Goal: Task Accomplishment & Management: Manage account settings

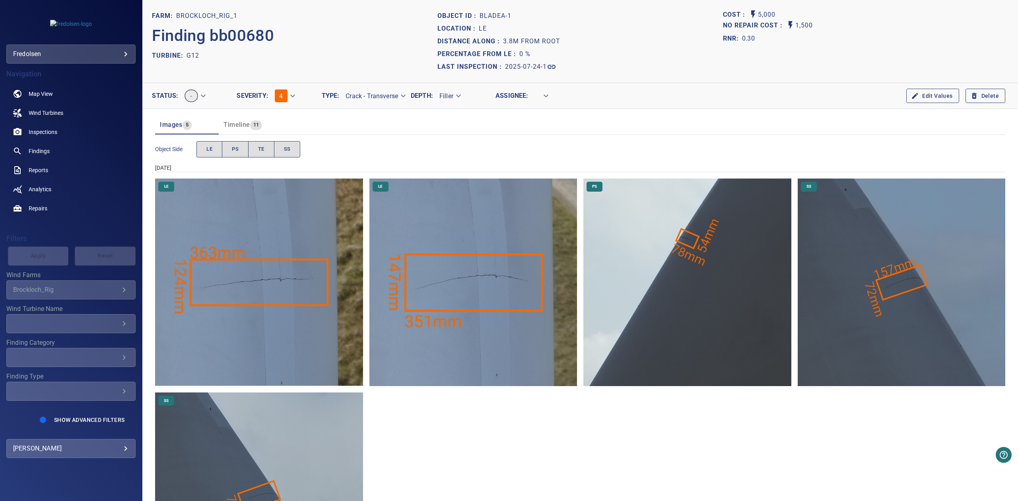
click at [250, 126] on span "11" at bounding box center [256, 124] width 12 height 9
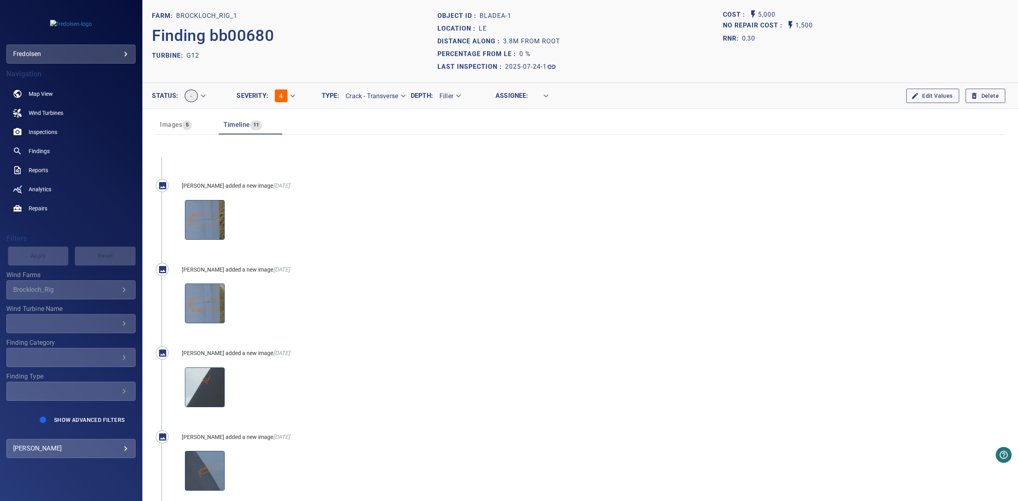
click at [199, 126] on span "Images 5" at bounding box center [187, 124] width 54 height 11
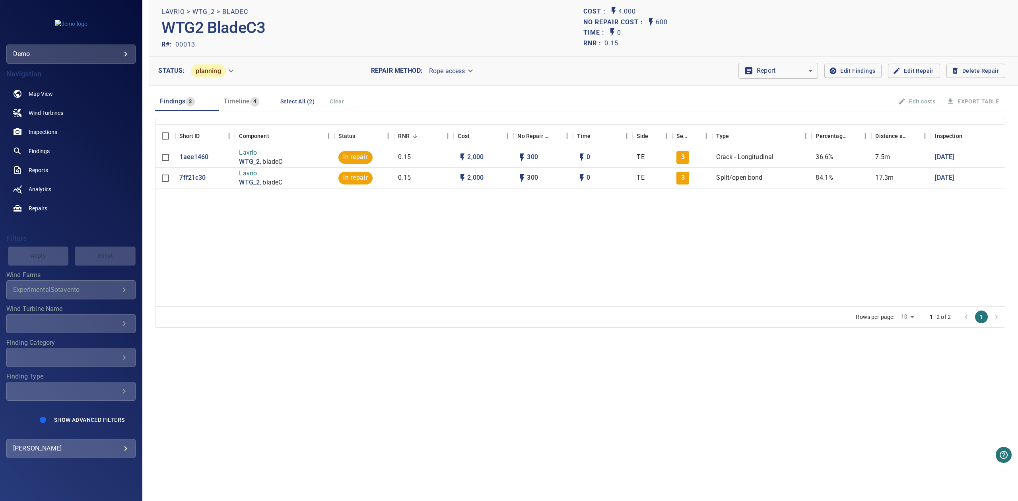
click at [84, 53] on body "**********" at bounding box center [509, 250] width 1018 height 501
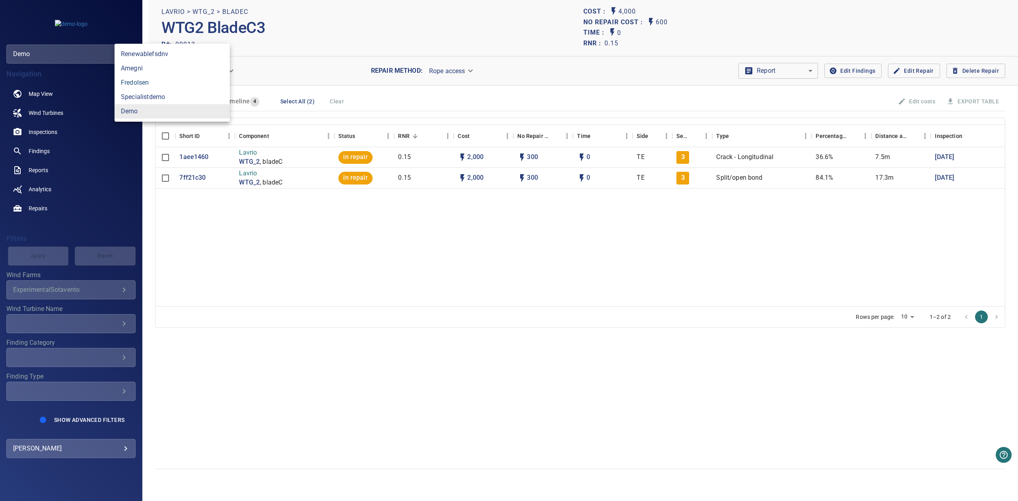
click at [147, 82] on link "fredolsen" at bounding box center [171, 83] width 115 height 14
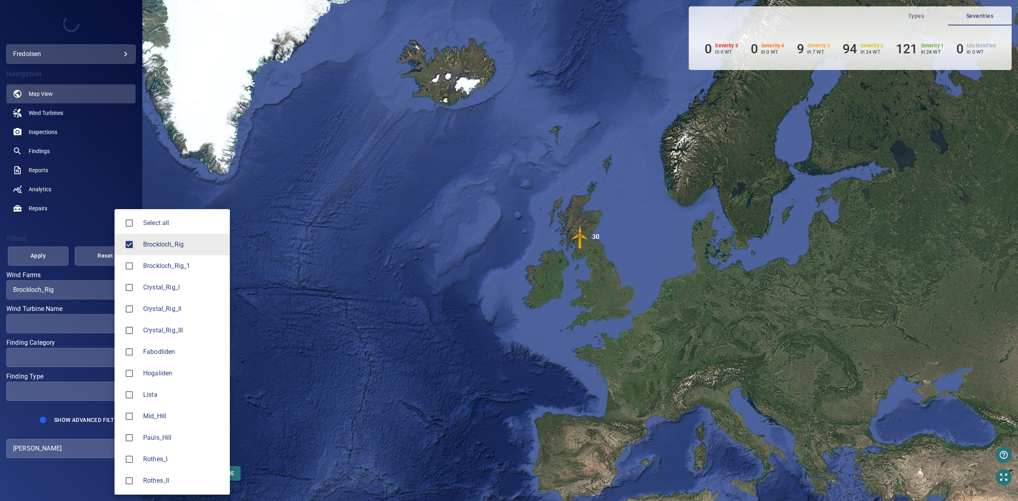
click at [87, 290] on body "**********" at bounding box center [509, 250] width 1018 height 501
click at [147, 266] on span "Brockloch_Rig_1" at bounding box center [183, 266] width 80 height 10
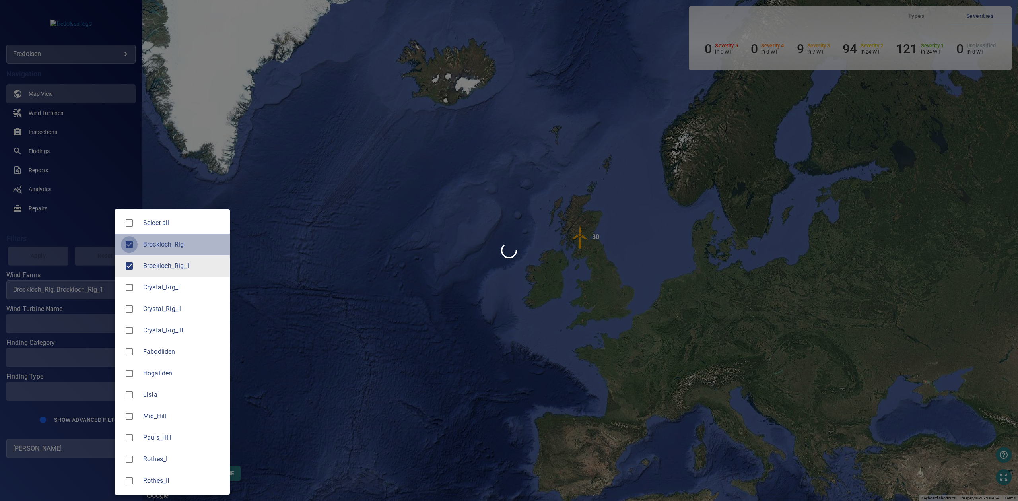
type input "**********"
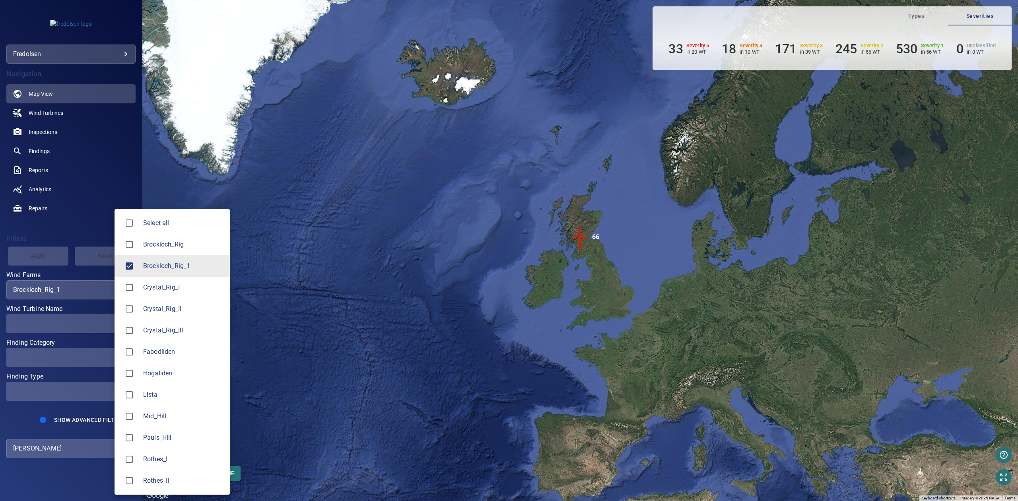
click at [61, 250] on div at bounding box center [509, 250] width 1018 height 501
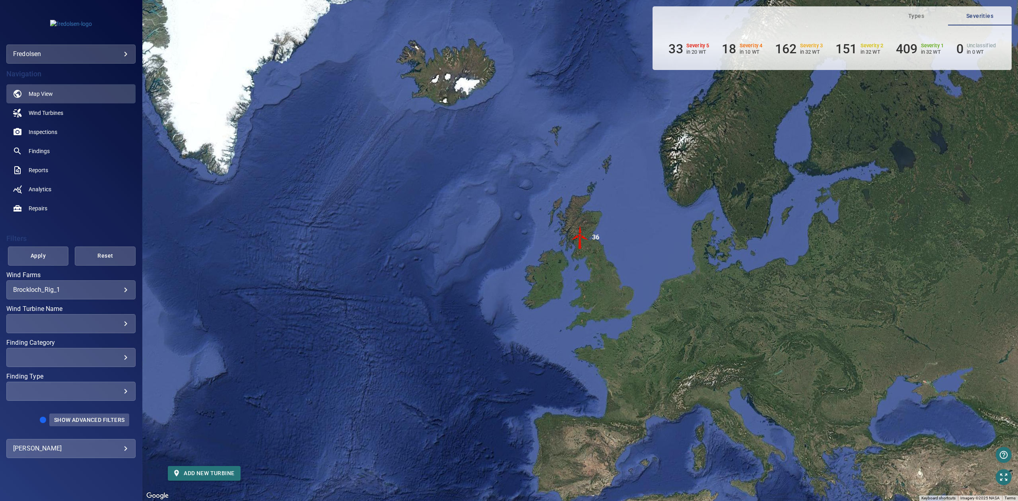
click at [83, 422] on span "Show Advanced Filters" at bounding box center [89, 420] width 70 height 6
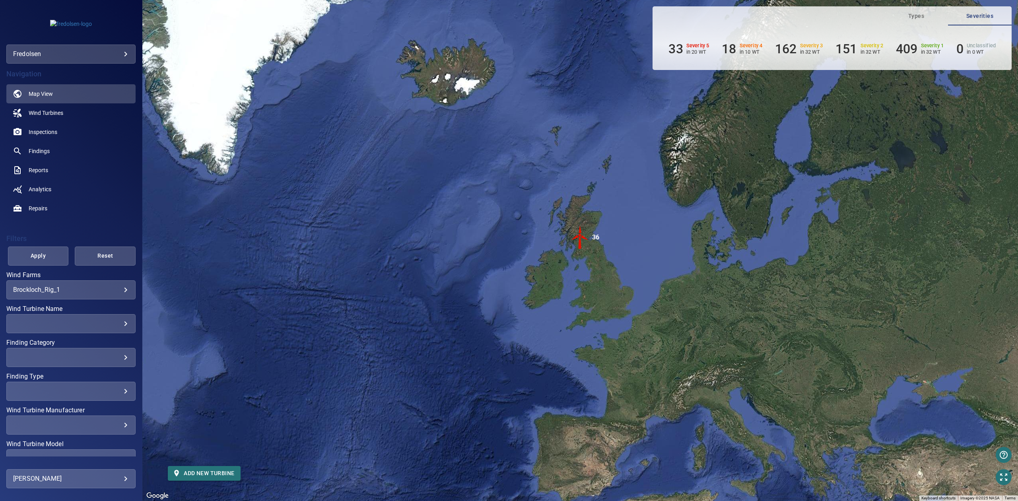
scroll to position [78, 0]
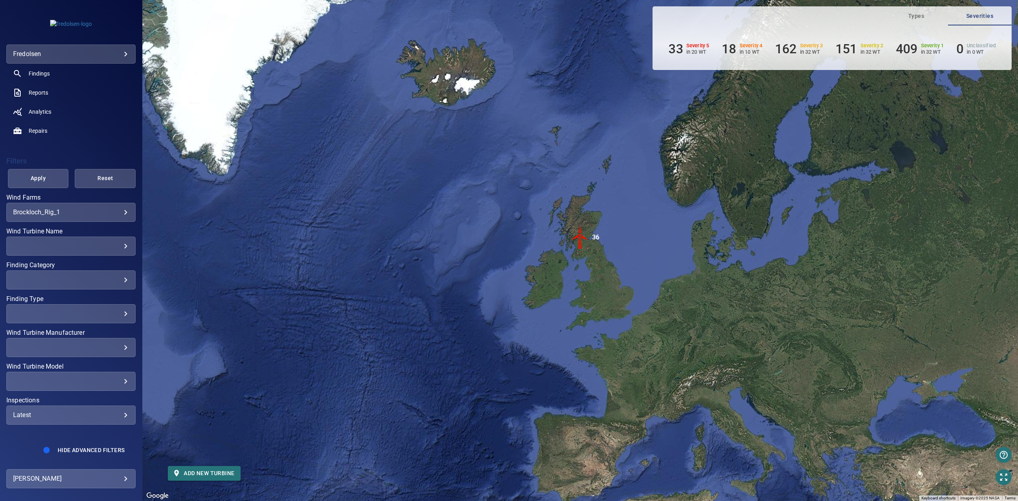
click at [81, 419] on div "Latest ****** ​" at bounding box center [70, 414] width 129 height 19
click at [139, 439] on span "2025" at bounding box center [147, 442] width 18 height 10
type input "****"
click at [47, 188] on div "Inspections" at bounding box center [509, 250] width 1018 height 501
click at [42, 175] on span "Apply" at bounding box center [38, 178] width 41 height 10
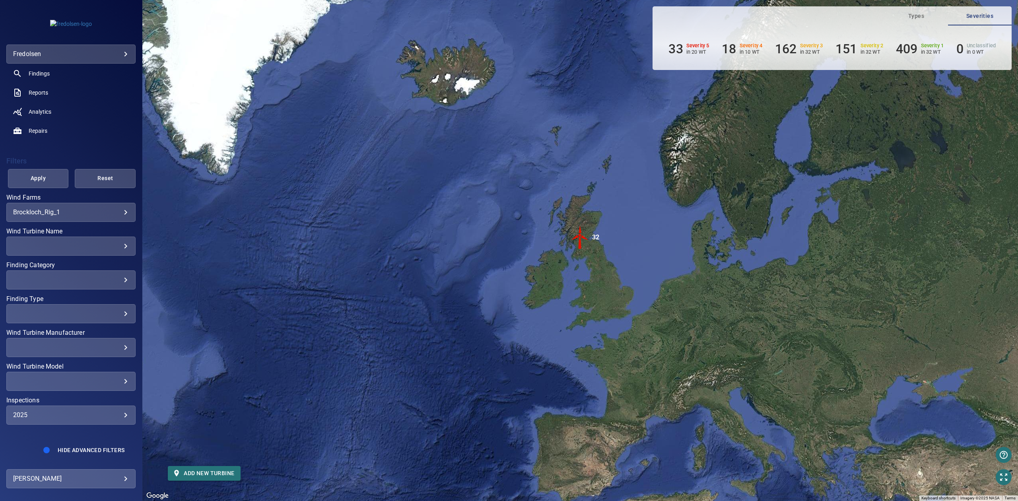
click at [580, 242] on img "32" at bounding box center [580, 237] width 24 height 24
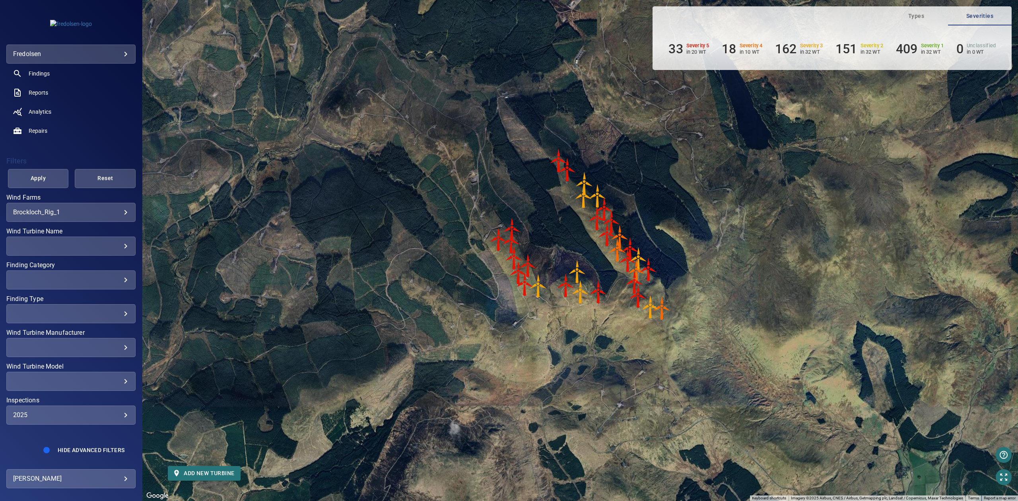
click at [77, 276] on div "​" at bounding box center [71, 280] width 116 height 8
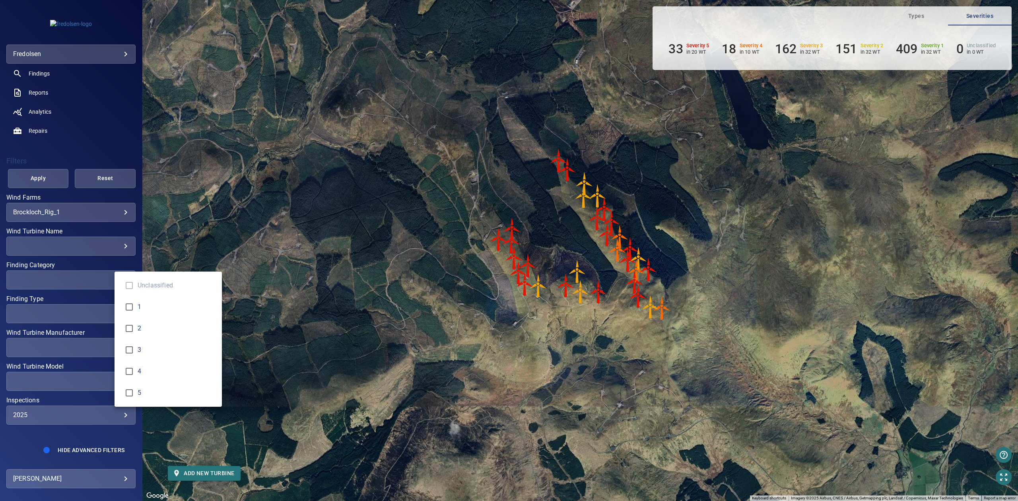
click at [72, 439] on div "Finding Category" at bounding box center [509, 250] width 1018 height 501
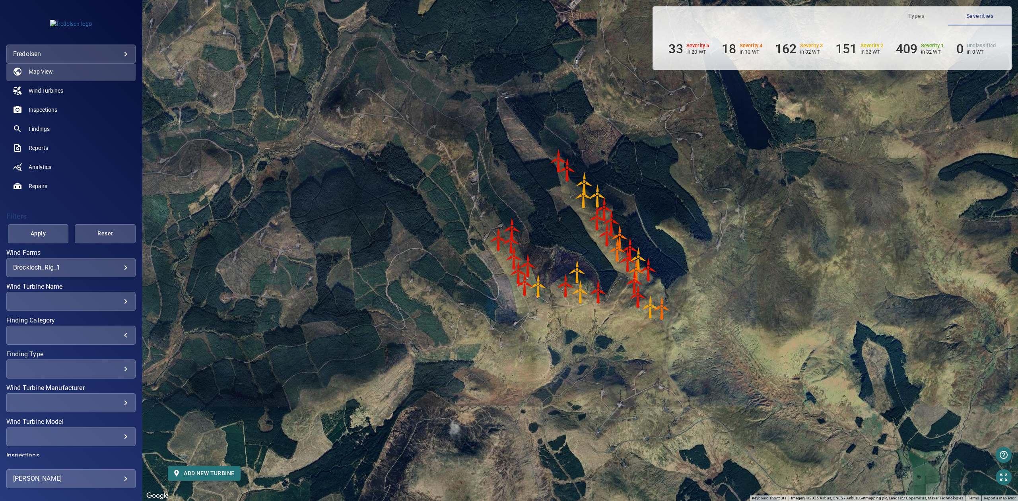
scroll to position [0, 0]
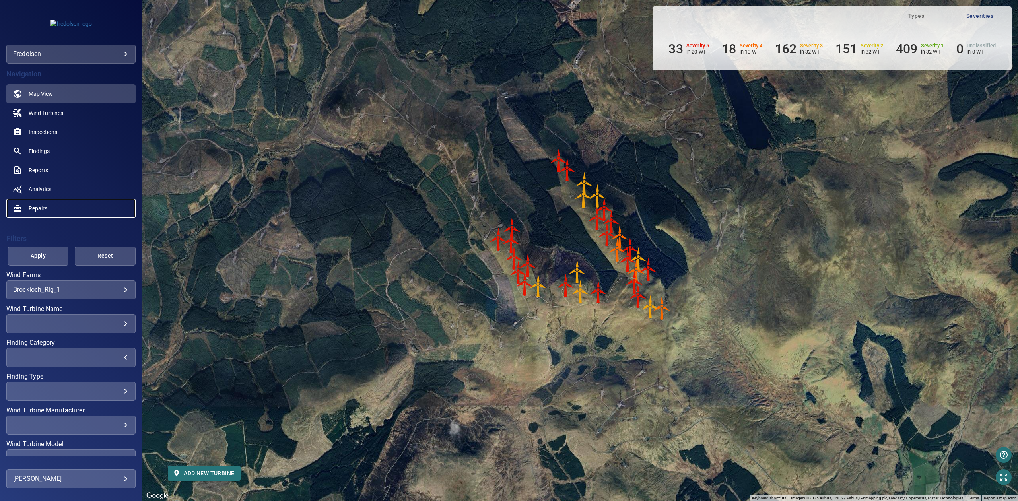
click at [25, 206] on link "Repairs" at bounding box center [70, 208] width 129 height 19
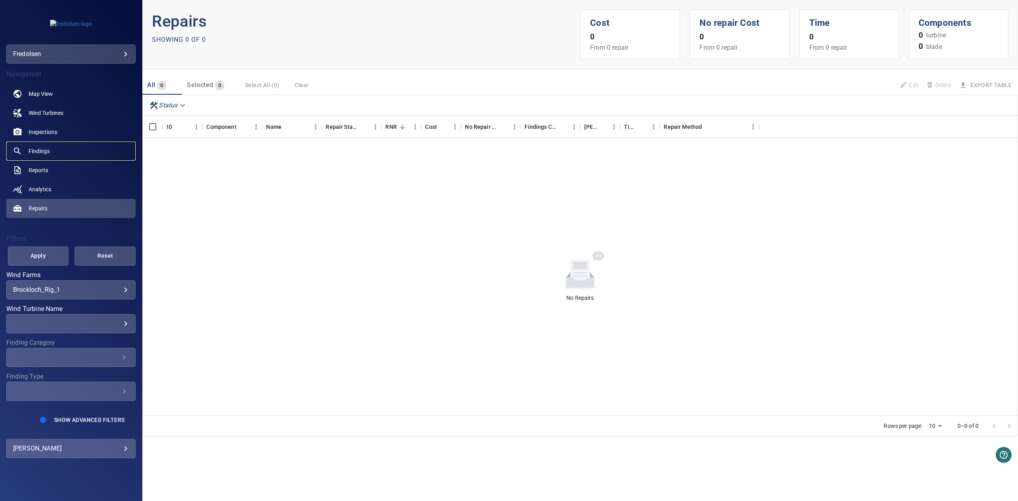
click at [48, 152] on span "Findings" at bounding box center [39, 151] width 21 height 8
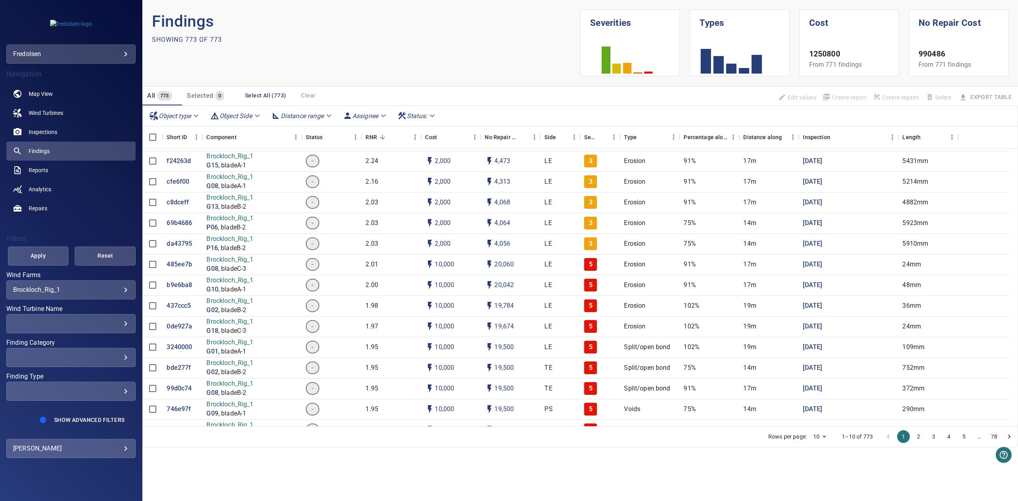
scroll to position [106, 0]
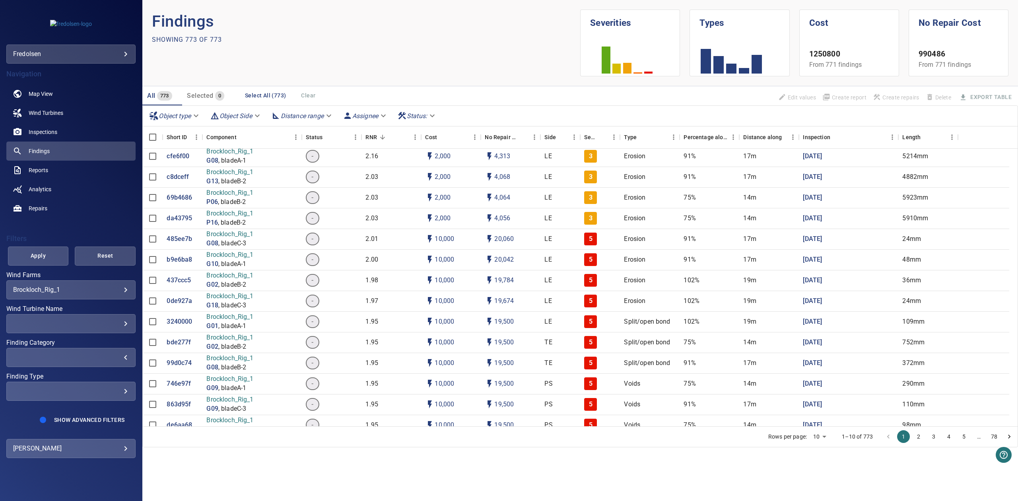
click at [89, 360] on div "​" at bounding box center [71, 357] width 116 height 8
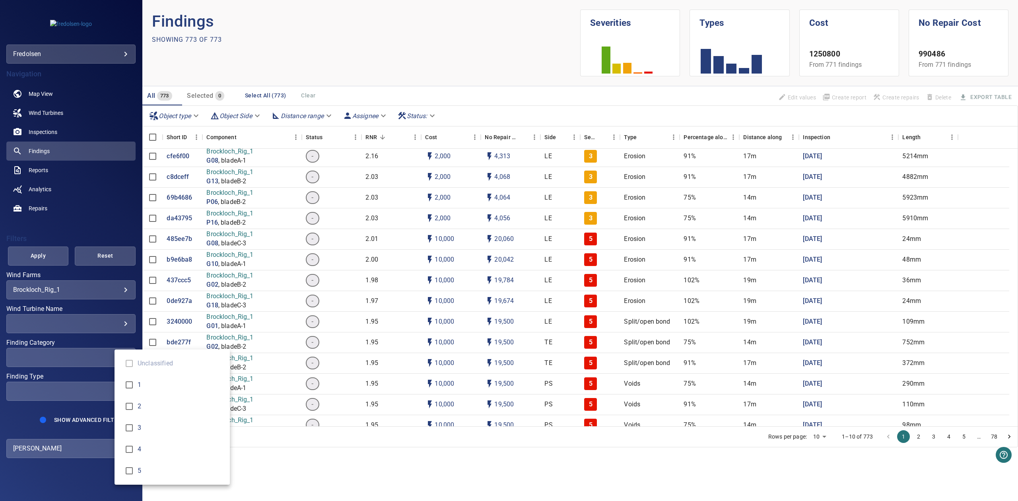
type input "*"
click at [32, 246] on div "Finding Category" at bounding box center [509, 250] width 1018 height 501
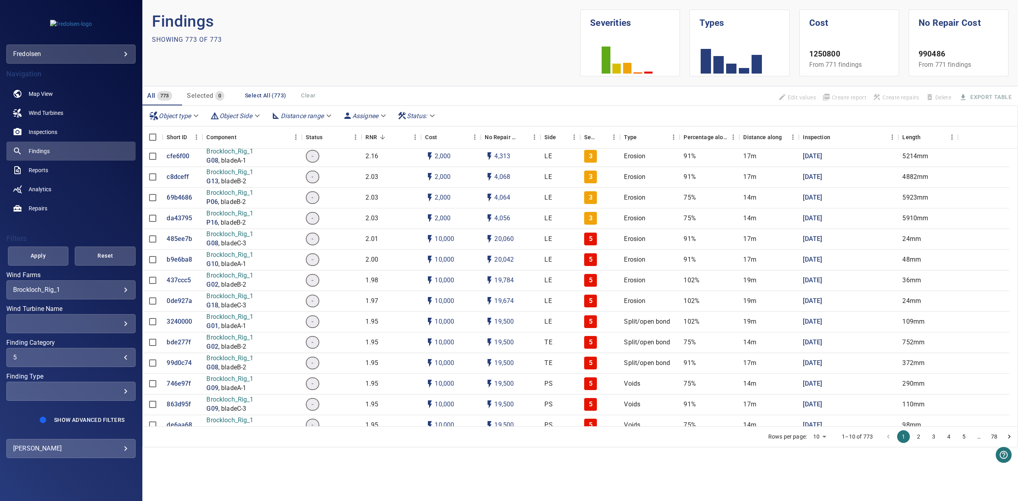
click at [37, 254] on span "Apply" at bounding box center [38, 256] width 41 height 10
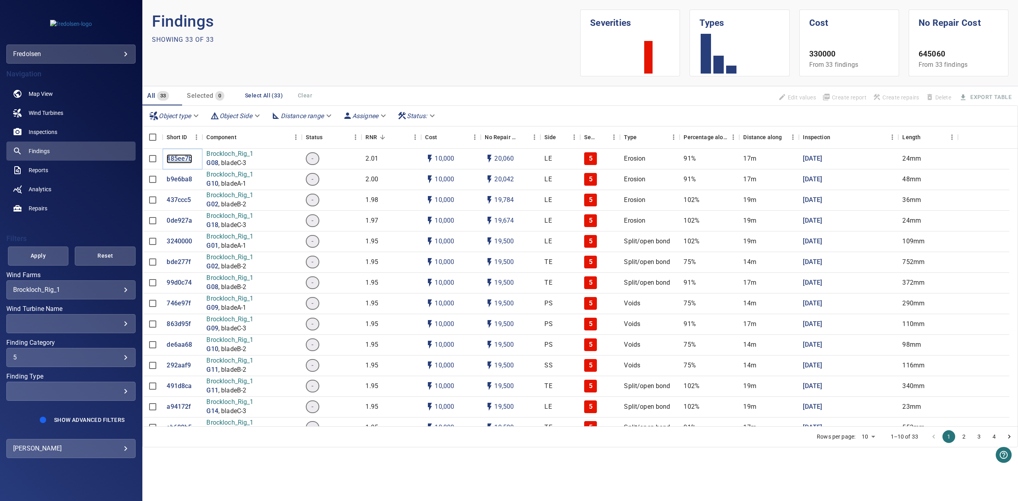
click at [188, 159] on p "485ee7b" at bounding box center [179, 158] width 25 height 9
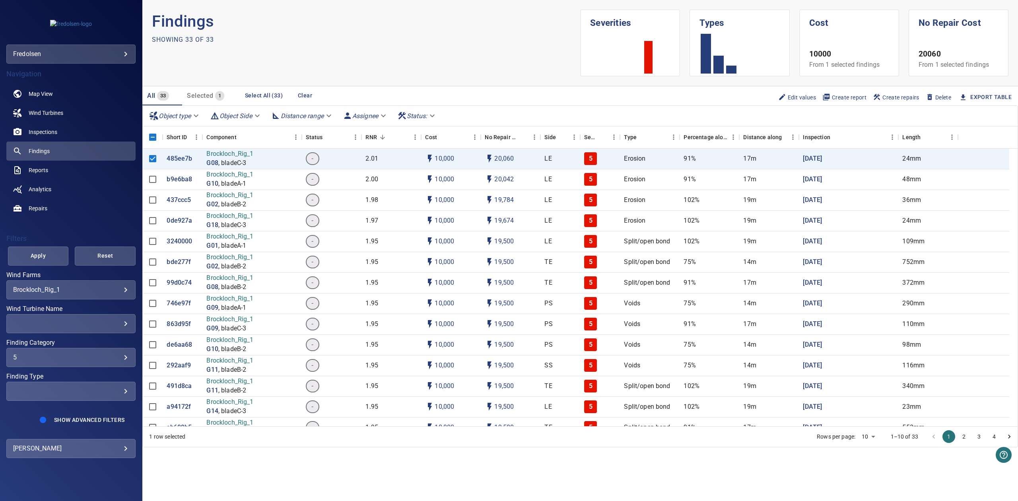
click at [252, 456] on section "Findings Showing 33 of 33 Severities Types Cost 10000 From 1 selected findings …" at bounding box center [579, 250] width 875 height 501
click at [900, 96] on span "Create repairs" at bounding box center [896, 97] width 47 height 9
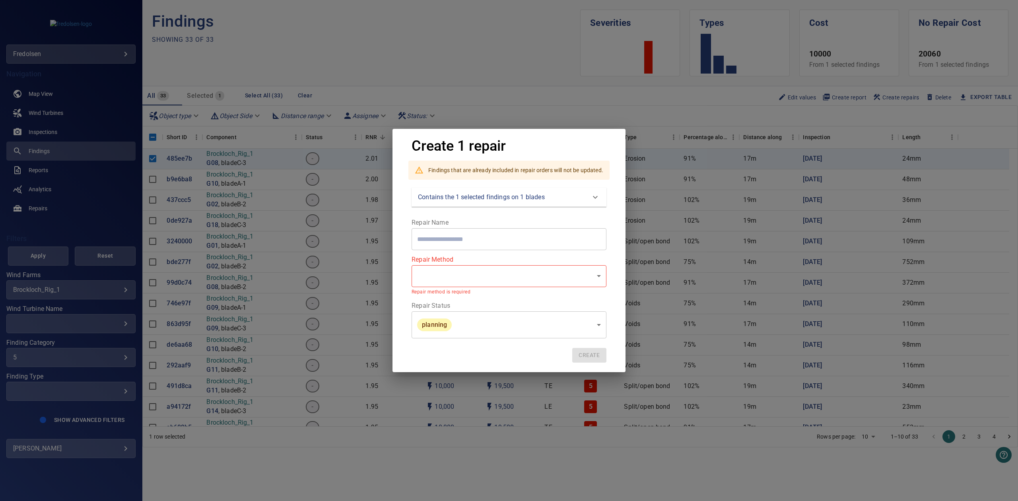
click at [582, 198] on div "Contains the 1 selected findings on 1 blades" at bounding box center [502, 197] width 168 height 10
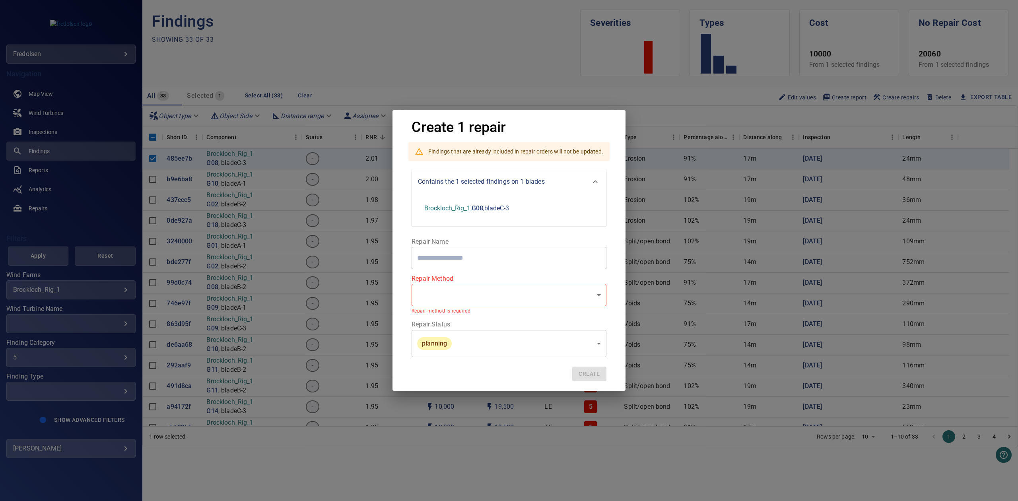
click at [594, 178] on icon at bounding box center [595, 182] width 10 height 10
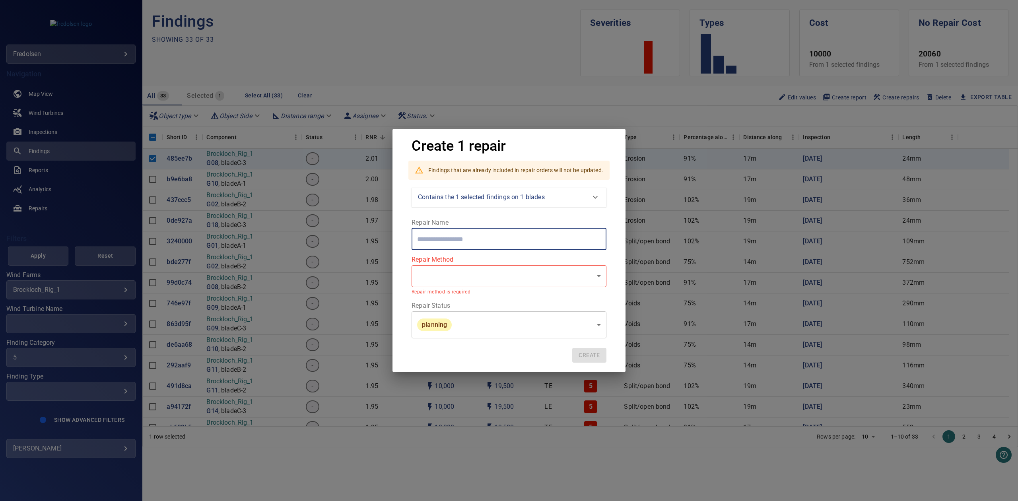
click at [552, 235] on input "text" at bounding box center [508, 239] width 195 height 22
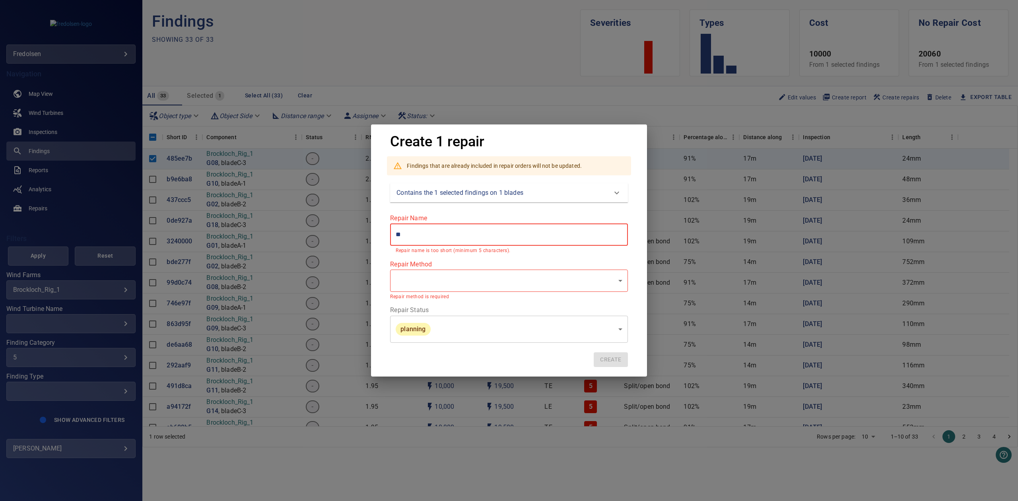
type input "*"
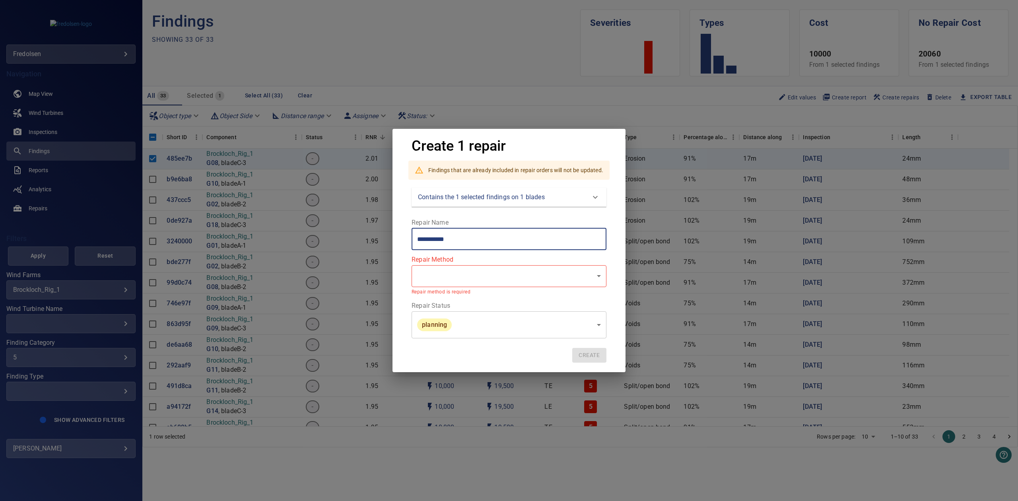
type input "**********"
click at [496, 277] on body "**********" at bounding box center [509, 250] width 1018 height 501
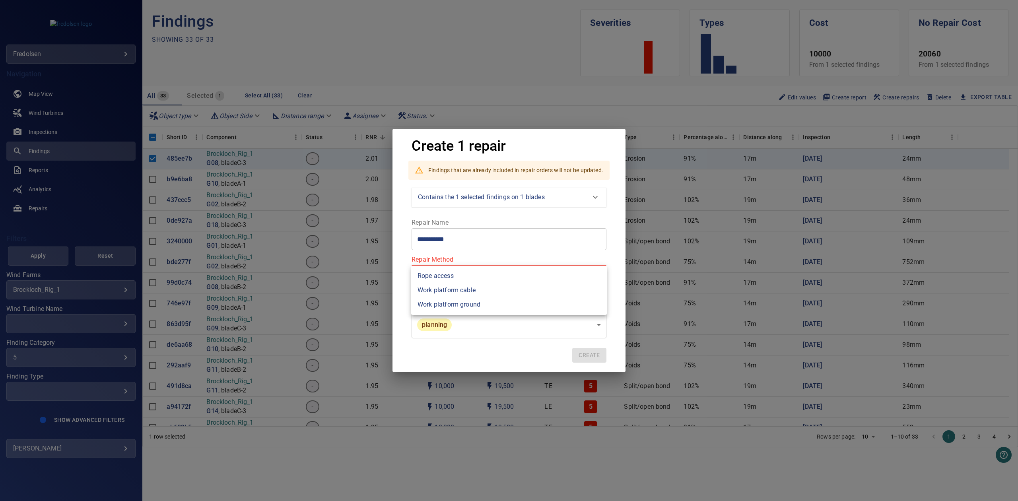
click at [491, 279] on li "Rope access" at bounding box center [509, 276] width 196 height 14
type input "**********"
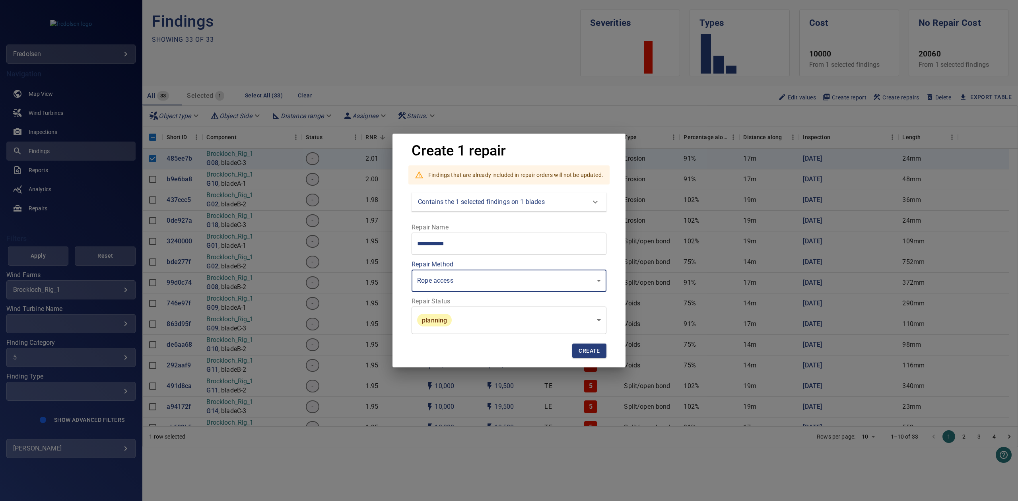
click at [472, 321] on body "**********" at bounding box center [509, 250] width 1018 height 501
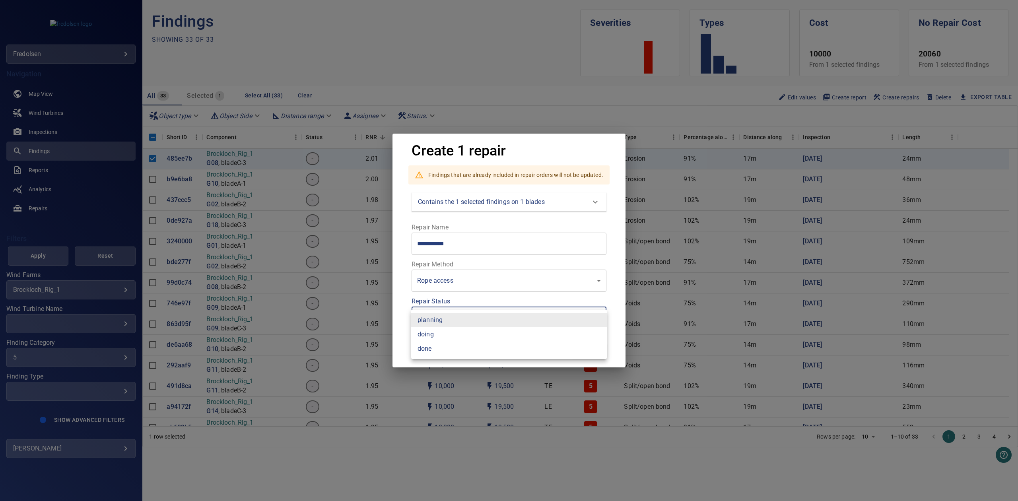
click at [476, 320] on li "planning" at bounding box center [509, 320] width 196 height 14
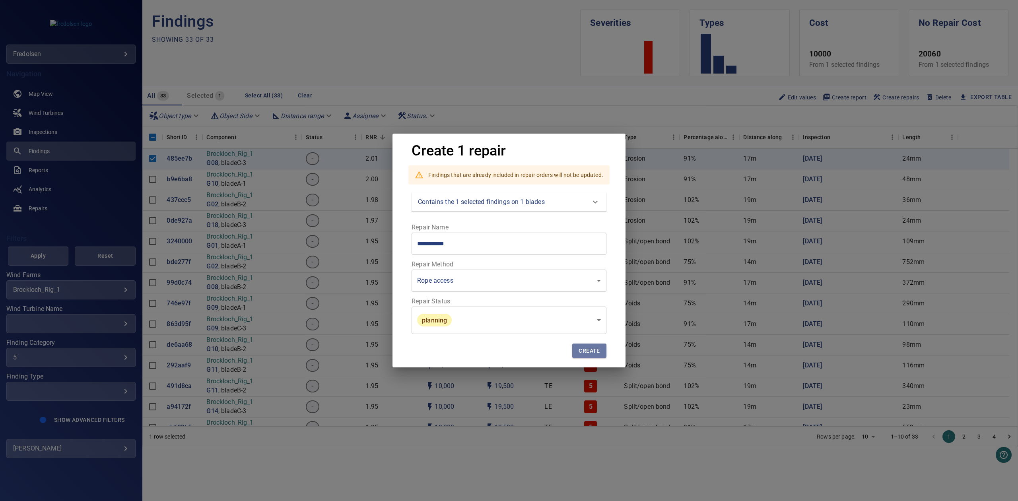
click at [586, 354] on span "Create" at bounding box center [588, 351] width 21 height 10
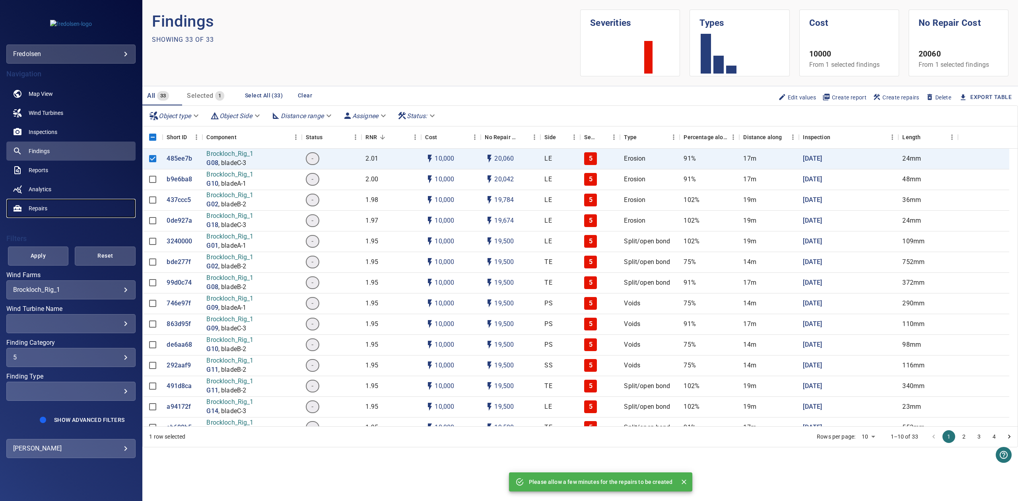
click at [98, 211] on link "Repairs" at bounding box center [70, 208] width 129 height 19
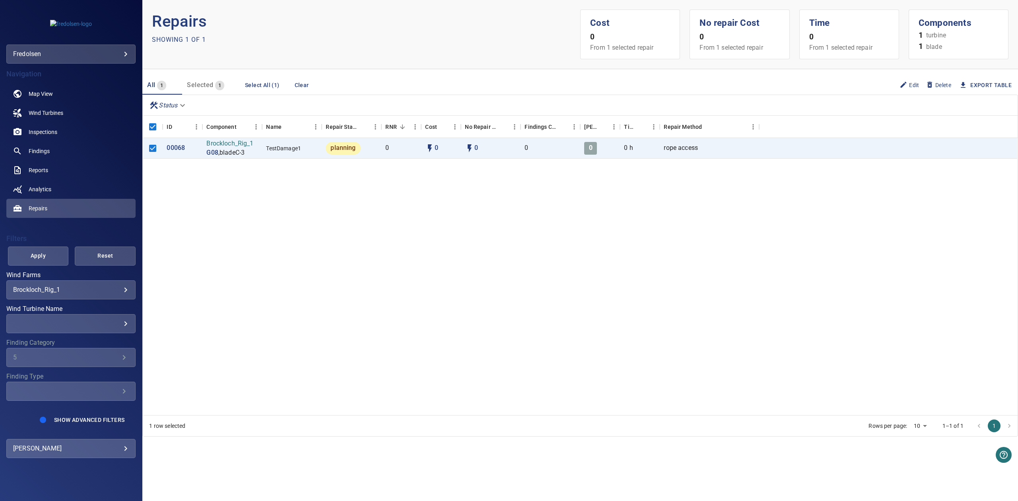
click at [913, 89] on span "Edit" at bounding box center [909, 85] width 20 height 9
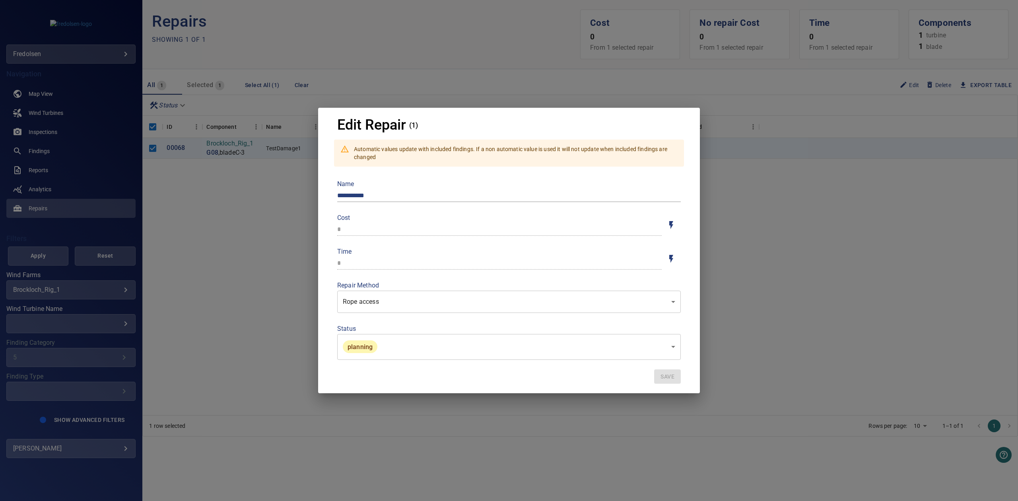
click at [447, 306] on body "**********" at bounding box center [509, 250] width 1018 height 501
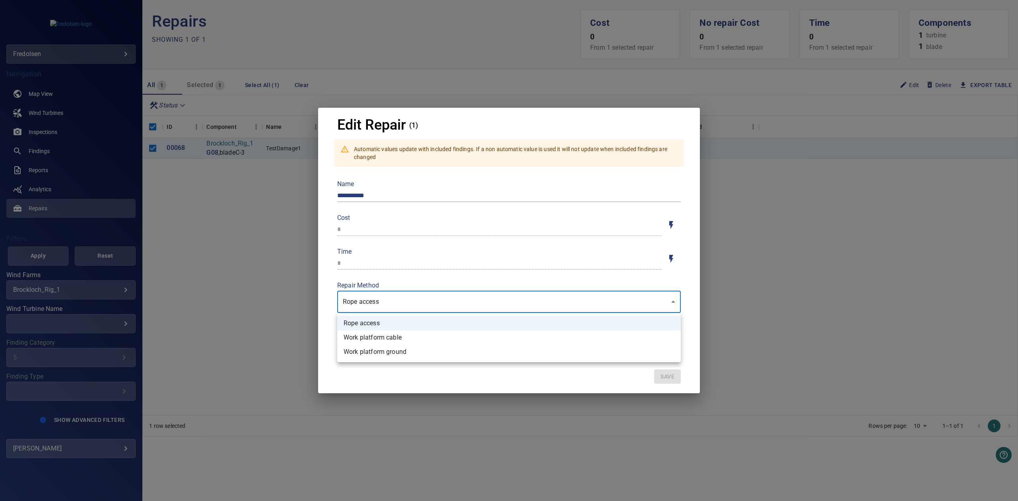
click at [431, 322] on li "Rope access" at bounding box center [508, 323] width 343 height 14
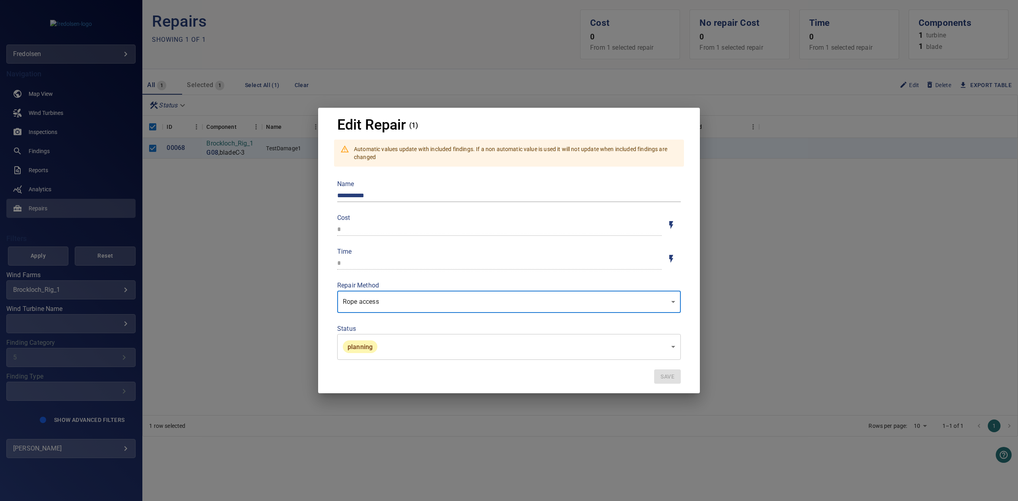
click at [523, 218] on label "Cost" at bounding box center [499, 218] width 324 height 6
click at [460, 197] on input "**********" at bounding box center [508, 195] width 343 height 13
click at [835, 241] on div "**********" at bounding box center [509, 250] width 1018 height 501
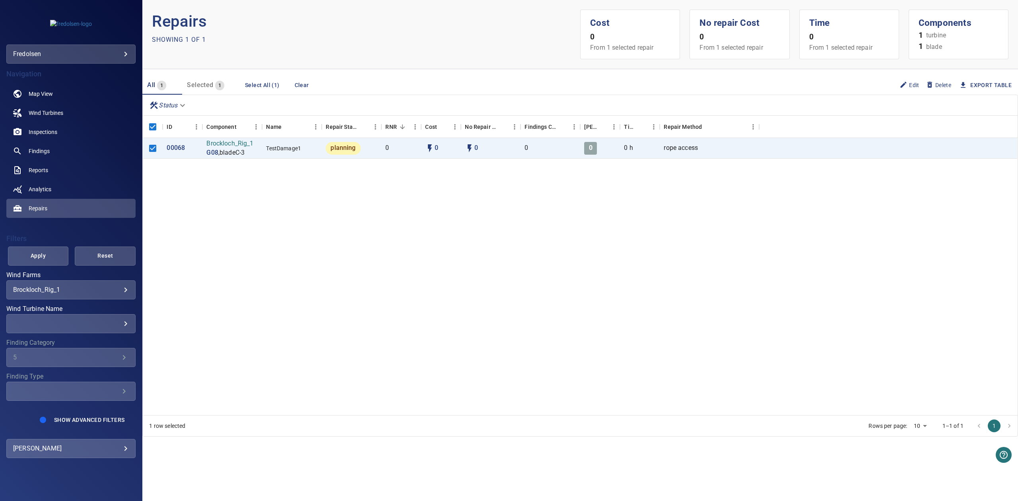
click at [818, 156] on div at bounding box center [888, 148] width 258 height 21
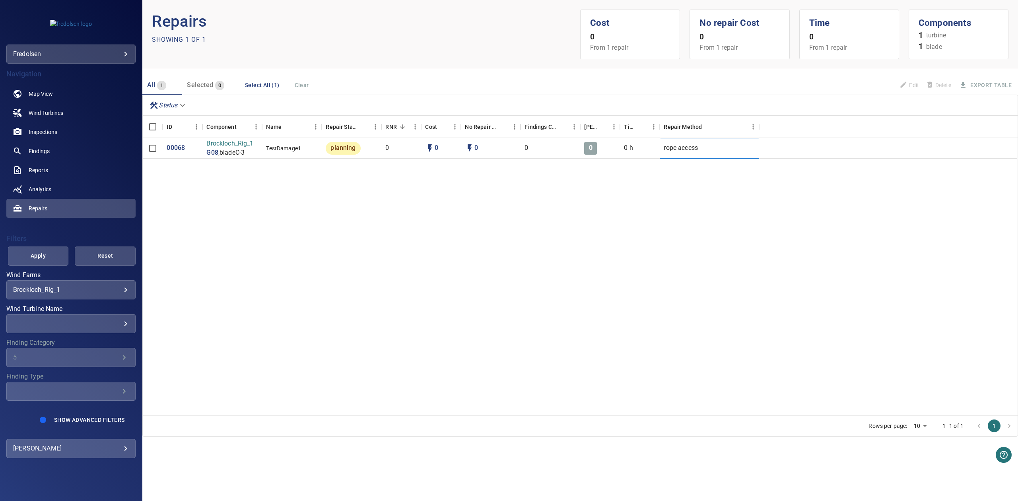
click at [710, 156] on div "rope access" at bounding box center [708, 148] width 99 height 21
click at [231, 145] on p "Brockloch_Rig_1" at bounding box center [229, 143] width 47 height 9
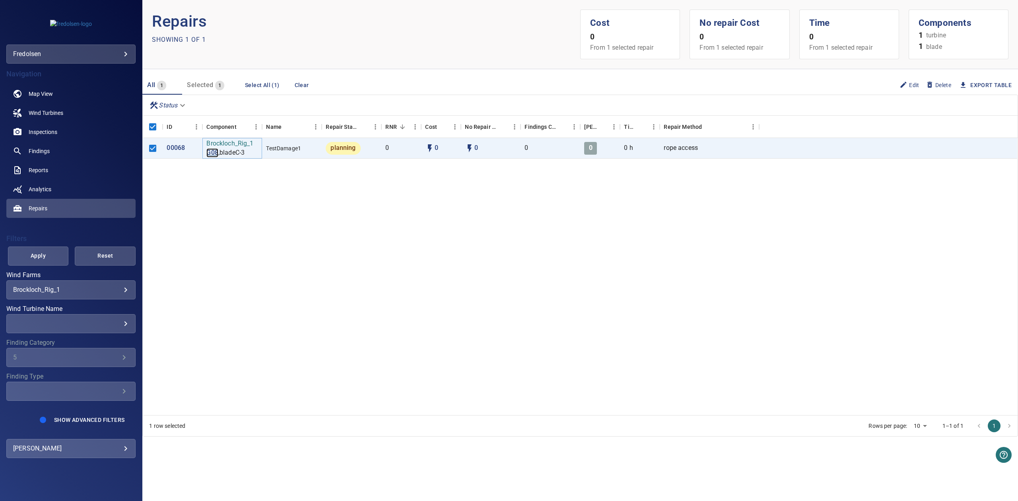
click at [215, 155] on p "G08" at bounding box center [212, 152] width 12 height 9
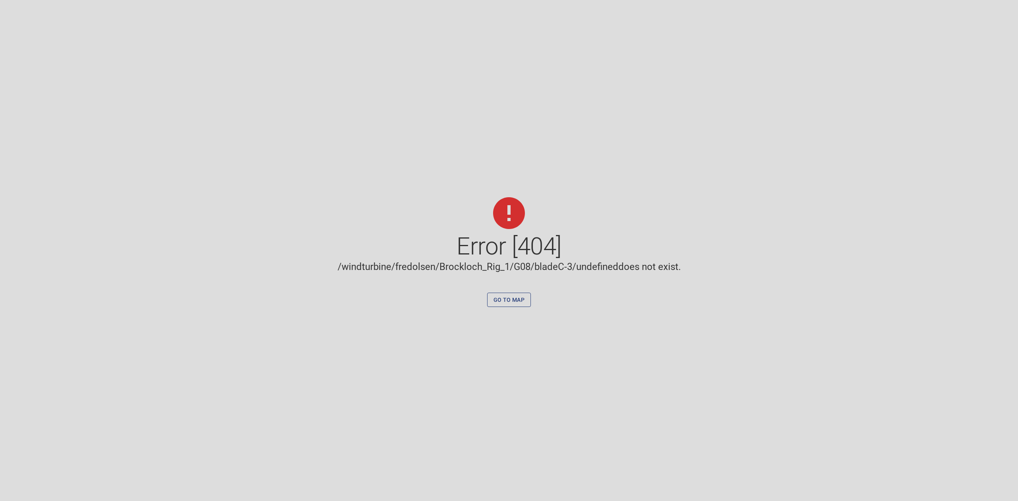
click at [507, 302] on span "Go to map" at bounding box center [508, 300] width 31 height 10
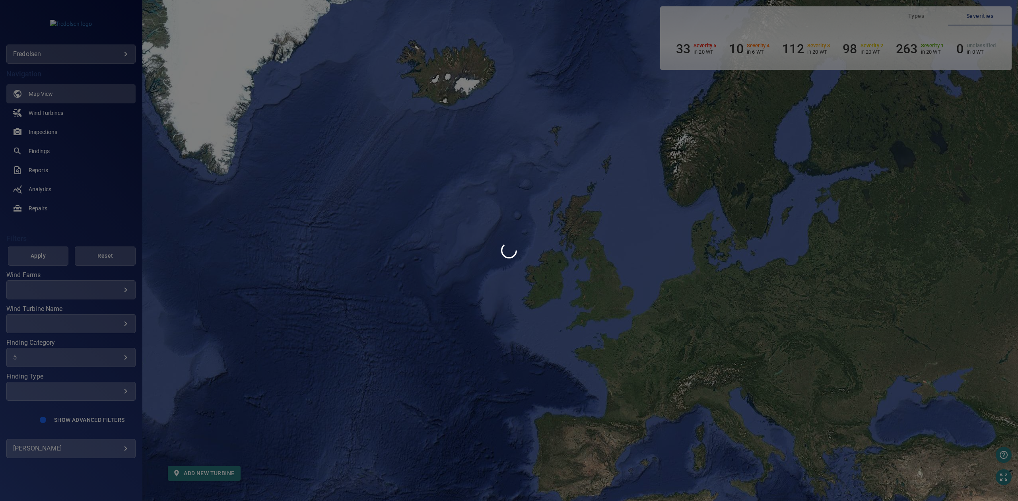
type input "**********"
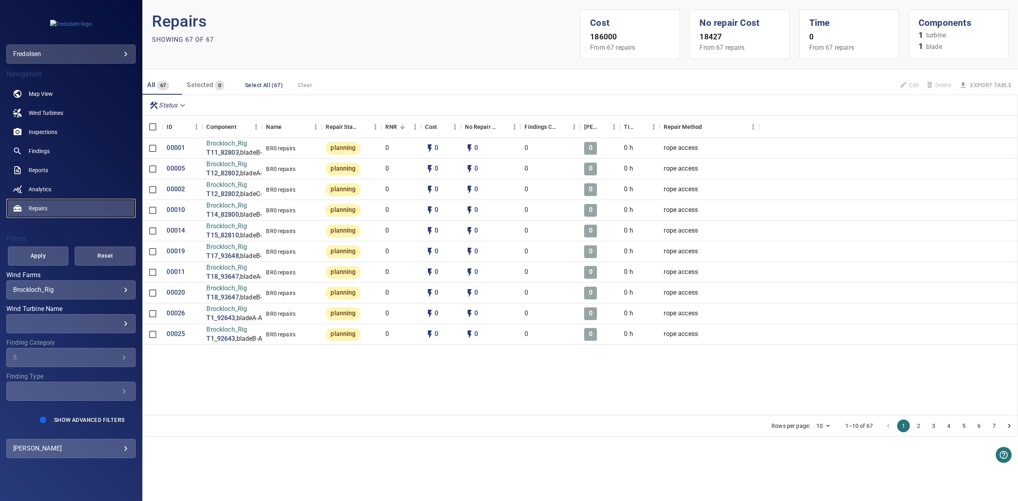
click at [98, 202] on link "Repairs" at bounding box center [70, 208] width 129 height 19
click at [53, 42] on div "fredolsen *********" at bounding box center [71, 34] width 142 height 57
click at [66, 285] on div "**********" at bounding box center [70, 289] width 129 height 19
click at [126, 285] on body "**********" at bounding box center [509, 250] width 1018 height 501
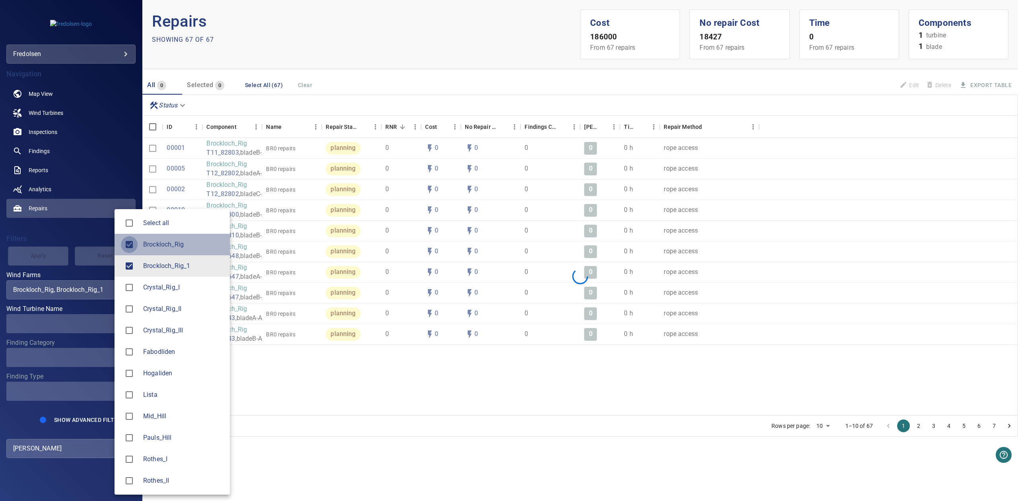
type input "**********"
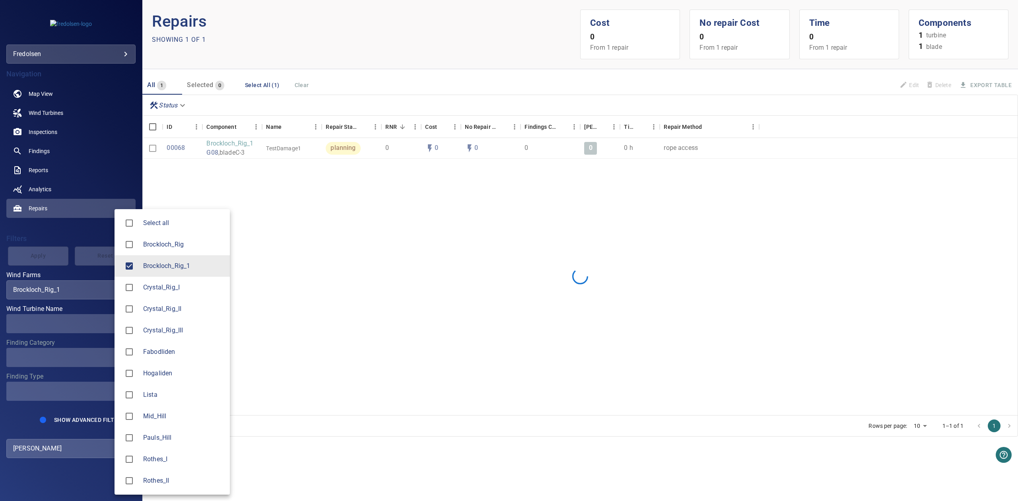
click at [56, 223] on div at bounding box center [509, 250] width 1018 height 501
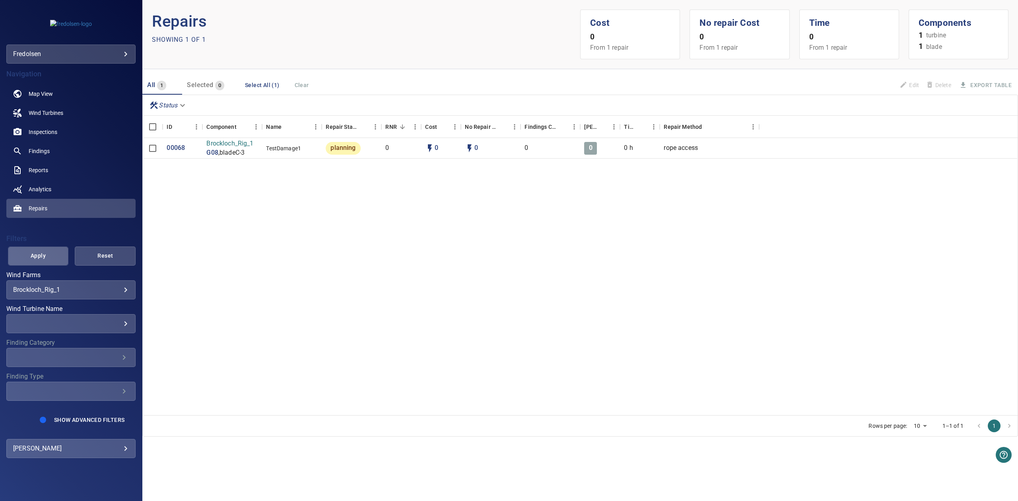
click at [44, 256] on span "Apply" at bounding box center [38, 256] width 41 height 10
click at [27, 251] on span "Apply" at bounding box center [38, 256] width 41 height 10
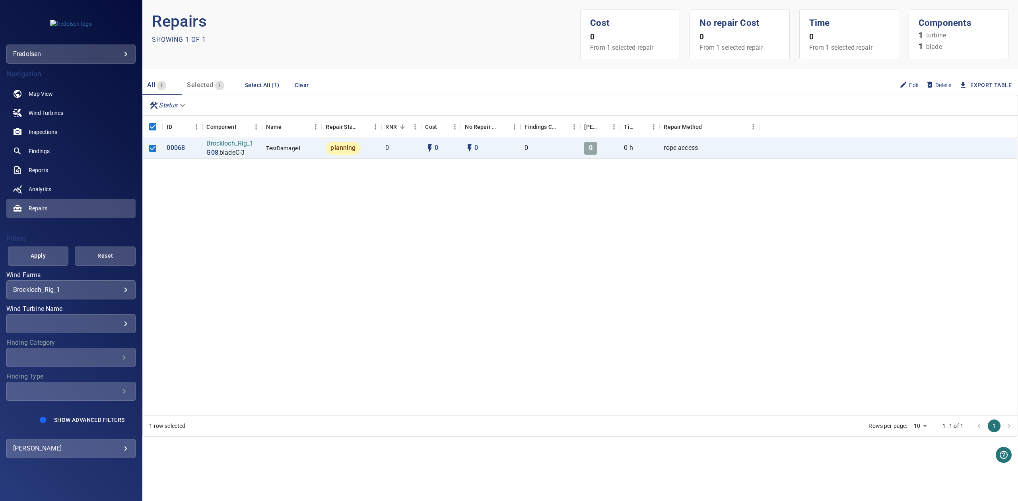
click at [938, 83] on span "Delete" at bounding box center [937, 85] width 25 height 9
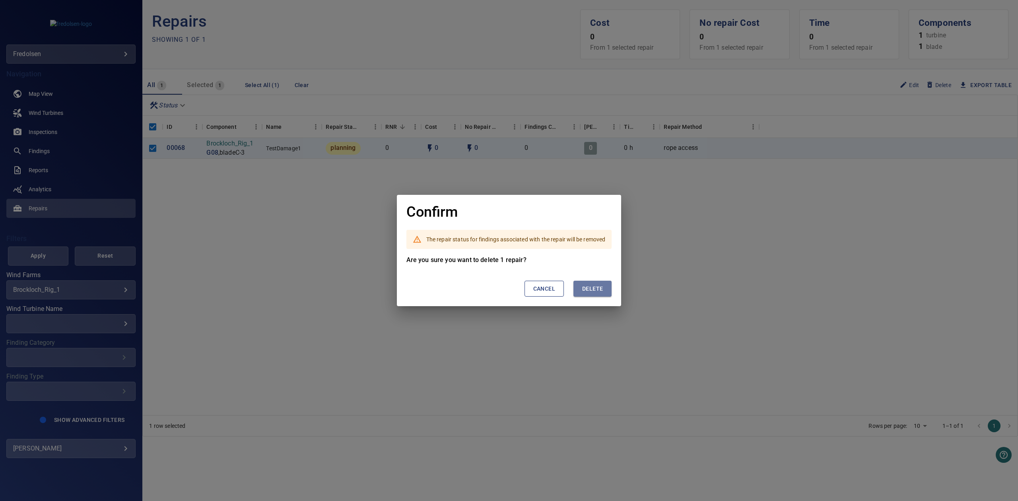
click at [591, 285] on span "Delete" at bounding box center [592, 289] width 21 height 10
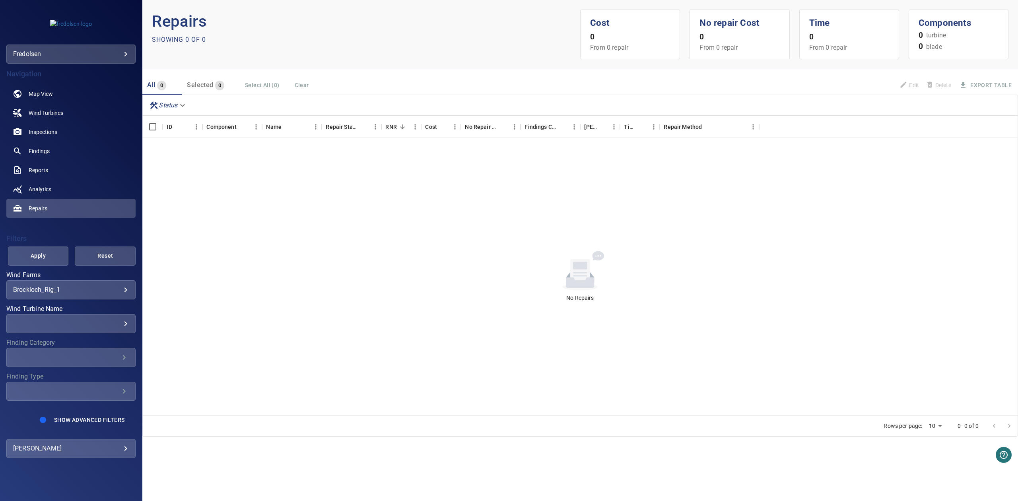
click at [89, 318] on div "​ ​" at bounding box center [70, 323] width 129 height 19
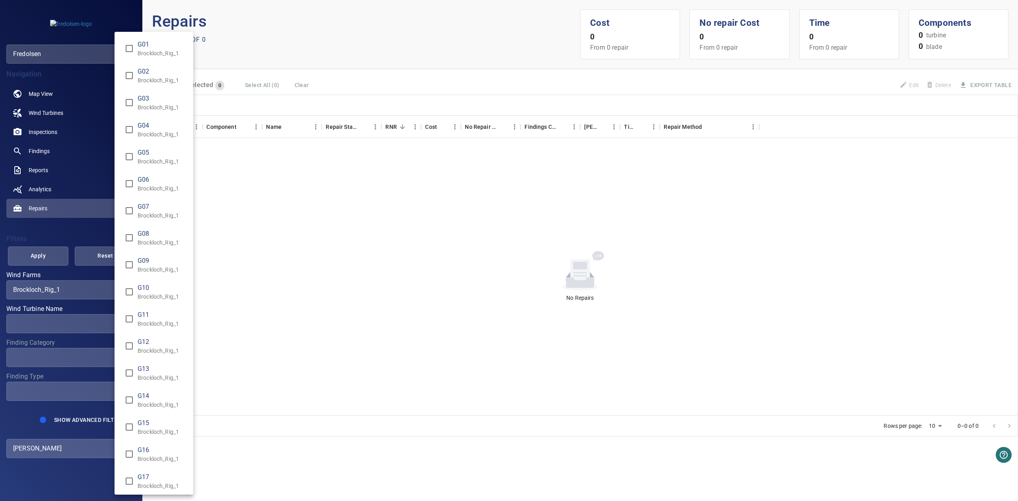
drag, startPoint x: 231, startPoint y: 245, endPoint x: 217, endPoint y: 252, distance: 15.5
click at [231, 246] on div "Wind Turbine Name" at bounding box center [509, 250] width 1018 height 501
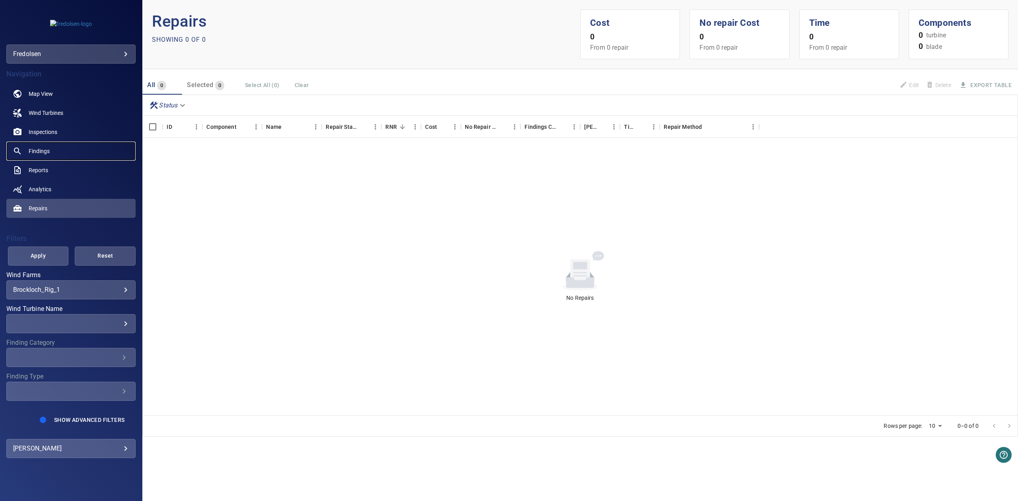
click at [48, 152] on span "Findings" at bounding box center [39, 151] width 21 height 8
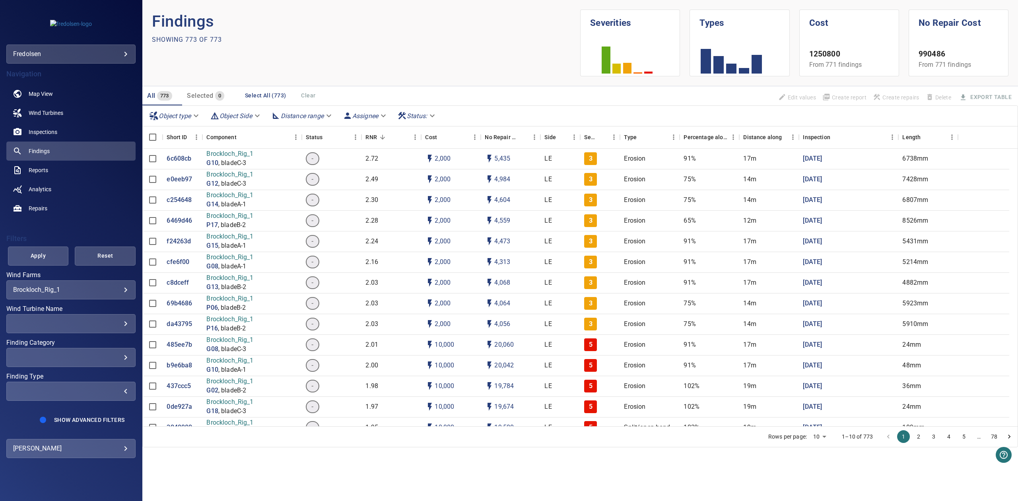
click at [105, 387] on div "​" at bounding box center [71, 391] width 116 height 8
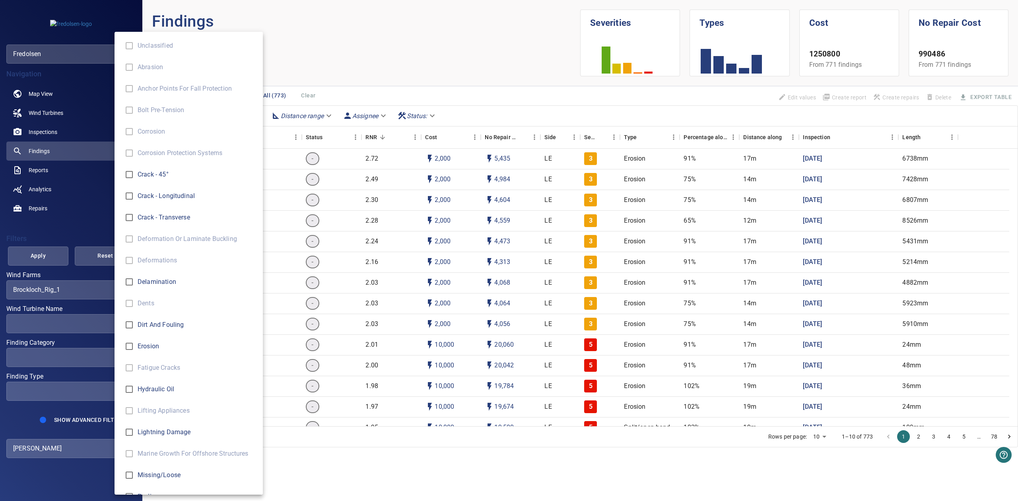
drag, startPoint x: 103, startPoint y: 360, endPoint x: 86, endPoint y: 342, distance: 23.9
click at [102, 360] on div "Finding Type" at bounding box center [509, 250] width 1018 height 501
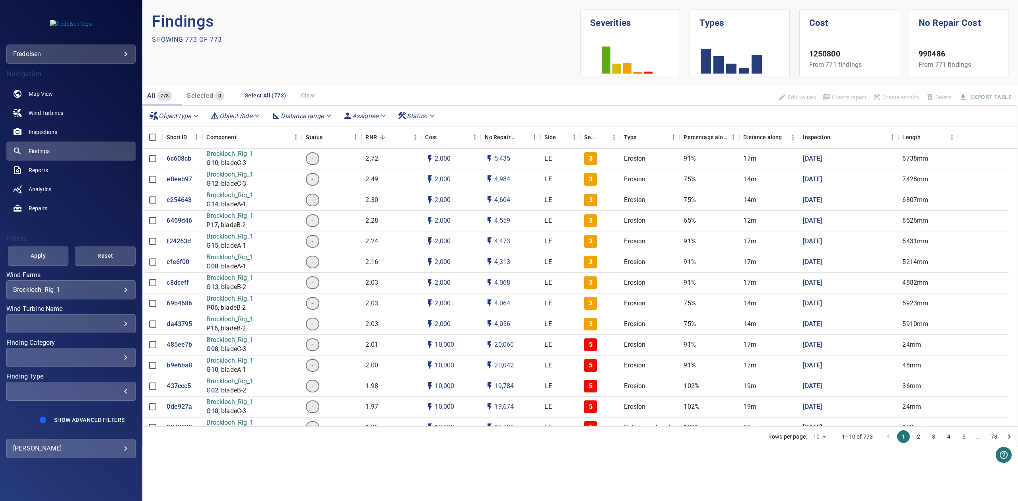
click at [77, 363] on div "​ ​" at bounding box center [70, 357] width 129 height 19
type input "*"
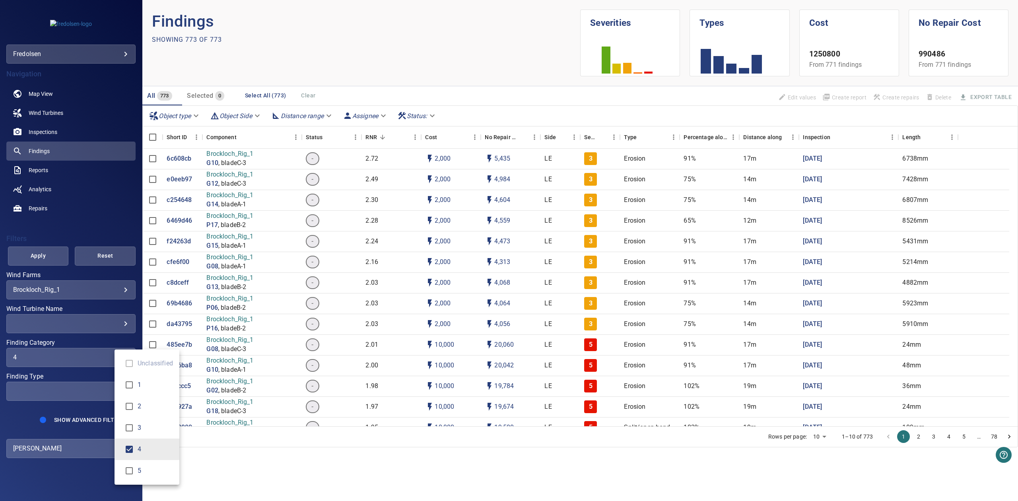
click at [65, 238] on div "Finding Category" at bounding box center [509, 250] width 1018 height 501
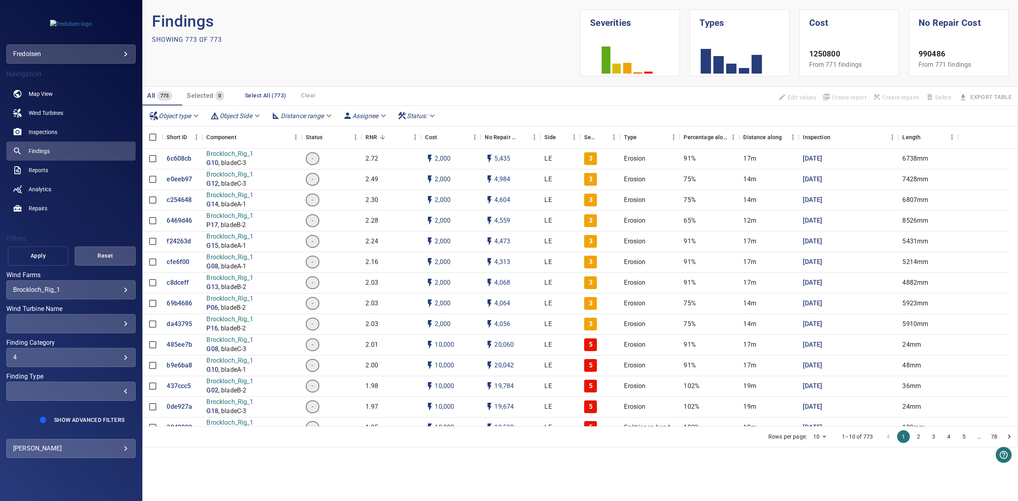
click at [47, 253] on span "Apply" at bounding box center [38, 256] width 41 height 10
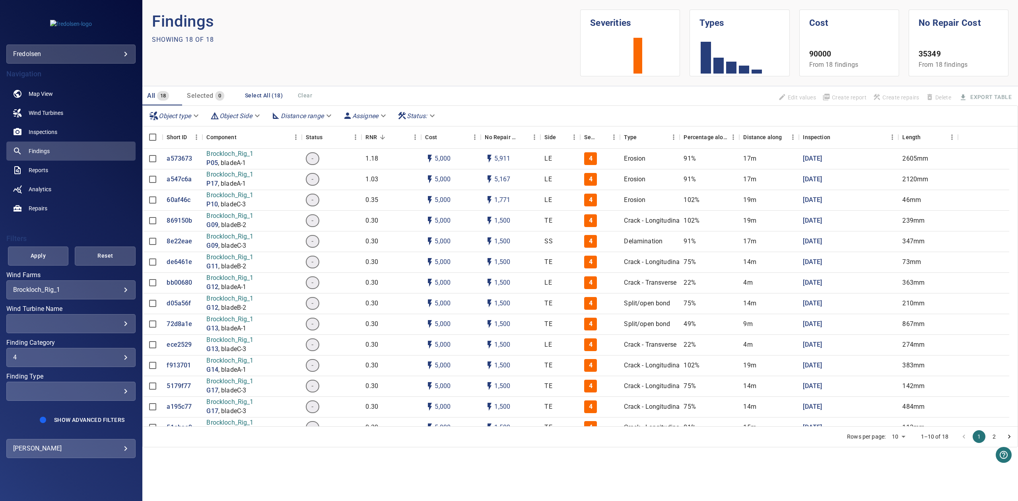
click at [107, 331] on div "​ ​" at bounding box center [70, 323] width 129 height 19
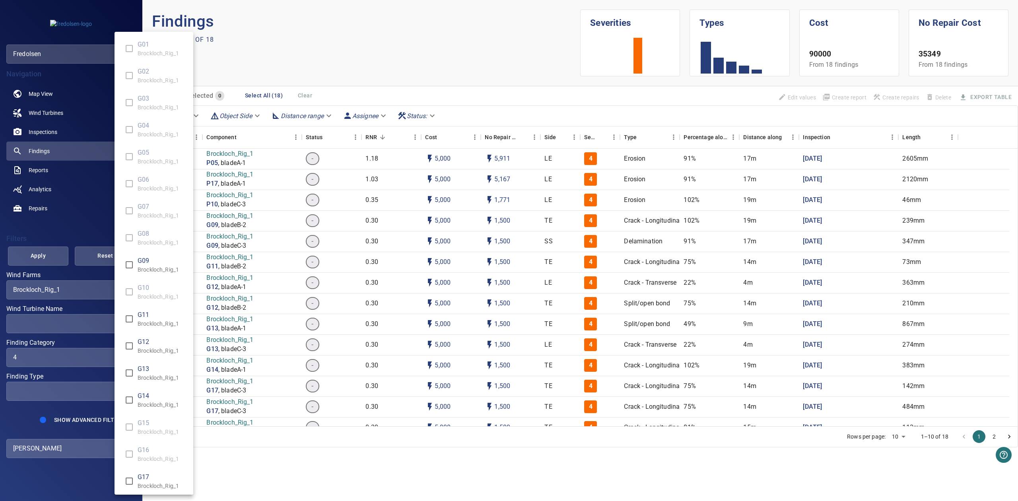
click at [97, 316] on div "Wind Turbine Name" at bounding box center [509, 250] width 1018 height 501
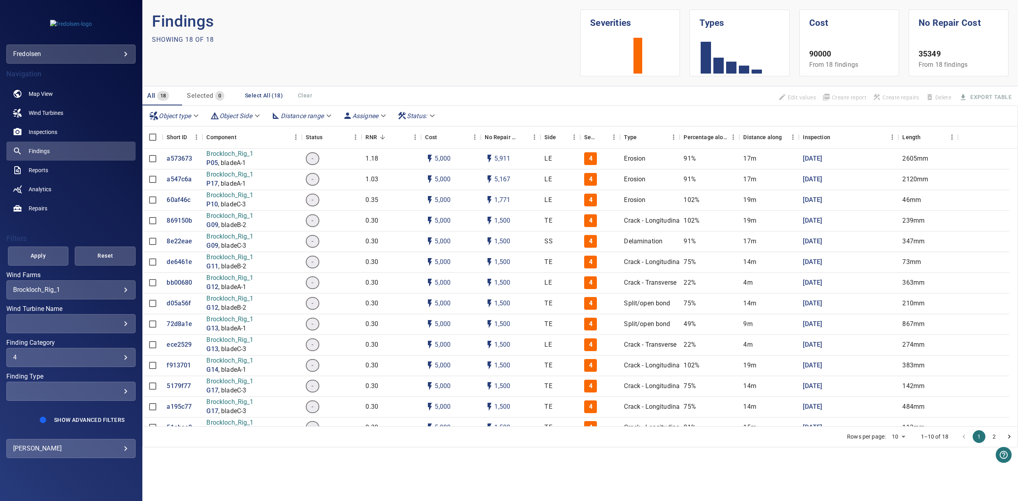
click at [90, 351] on div "4 * ​" at bounding box center [70, 357] width 129 height 19
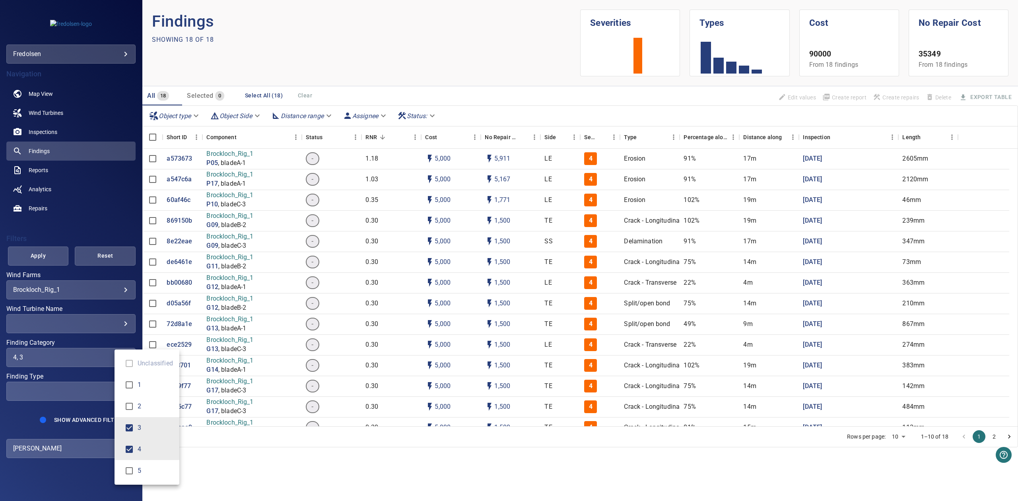
type input "*****"
click at [74, 322] on div "Finding Category" at bounding box center [509, 250] width 1018 height 501
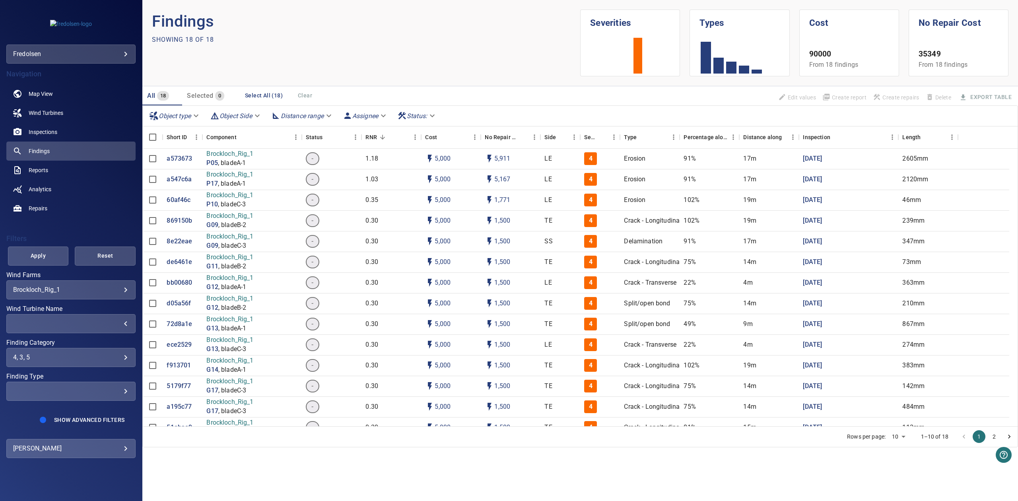
click at [74, 322] on div "​" at bounding box center [71, 324] width 116 height 8
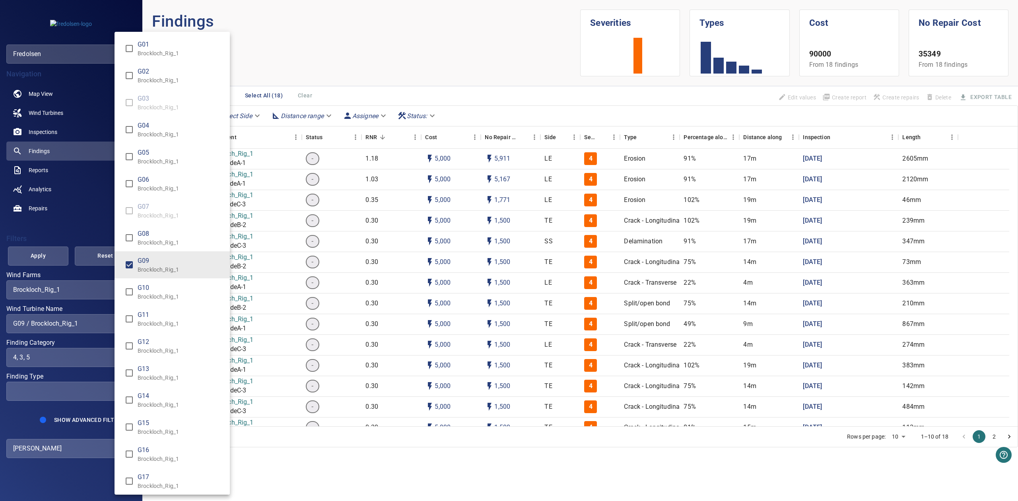
type input "**********"
click at [58, 252] on div "Wind Turbine Name" at bounding box center [509, 250] width 1018 height 501
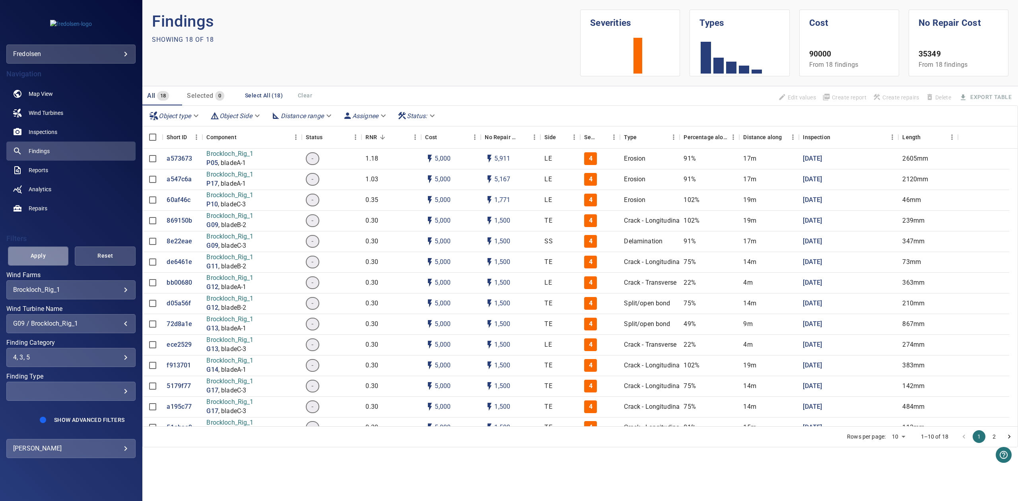
click at [41, 254] on span "Apply" at bounding box center [38, 256] width 41 height 10
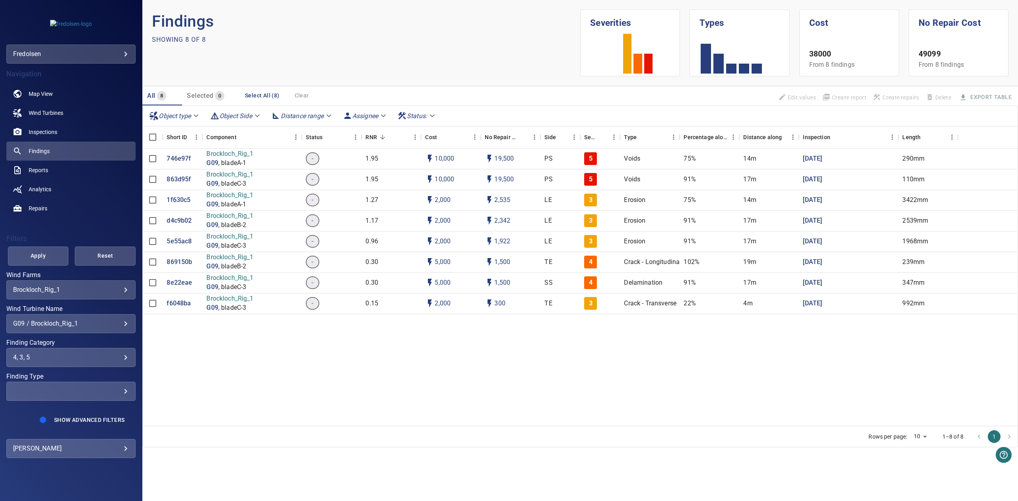
click at [95, 325] on div "G09 / Brockloch_Rig_1" at bounding box center [71, 324] width 116 height 8
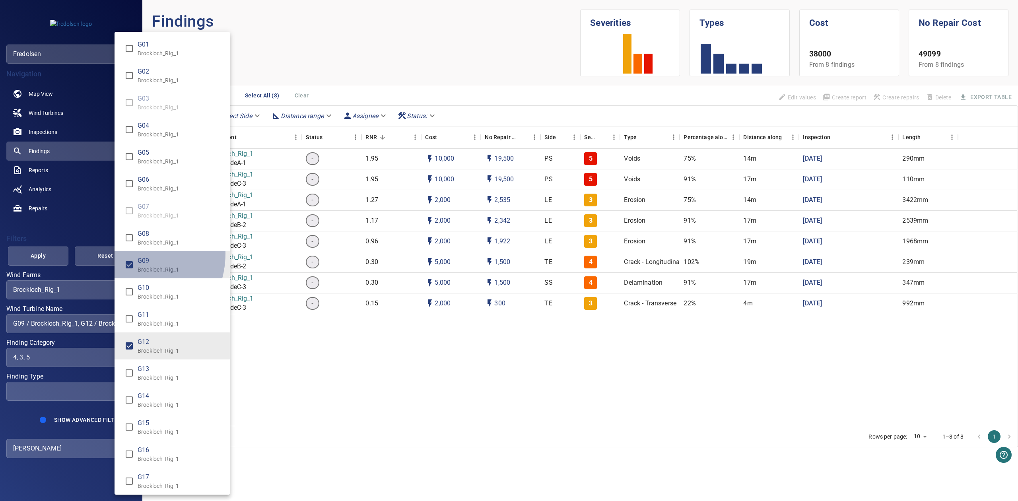
click at [130, 254] on li "G09 Brockloch_Rig_1" at bounding box center [171, 264] width 115 height 27
type input "**********"
click at [50, 254] on div "Wind Turbine Name" at bounding box center [509, 250] width 1018 height 501
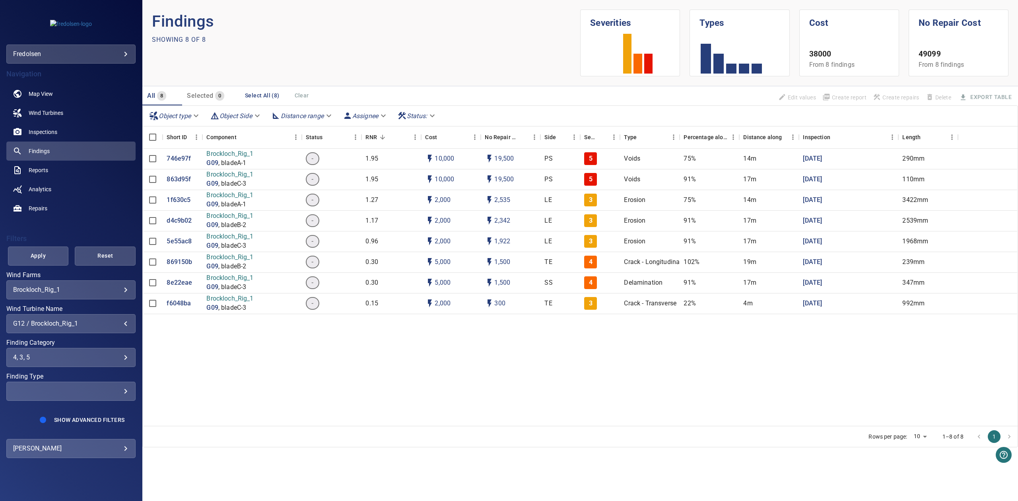
click at [48, 254] on span "Apply" at bounding box center [38, 256] width 41 height 10
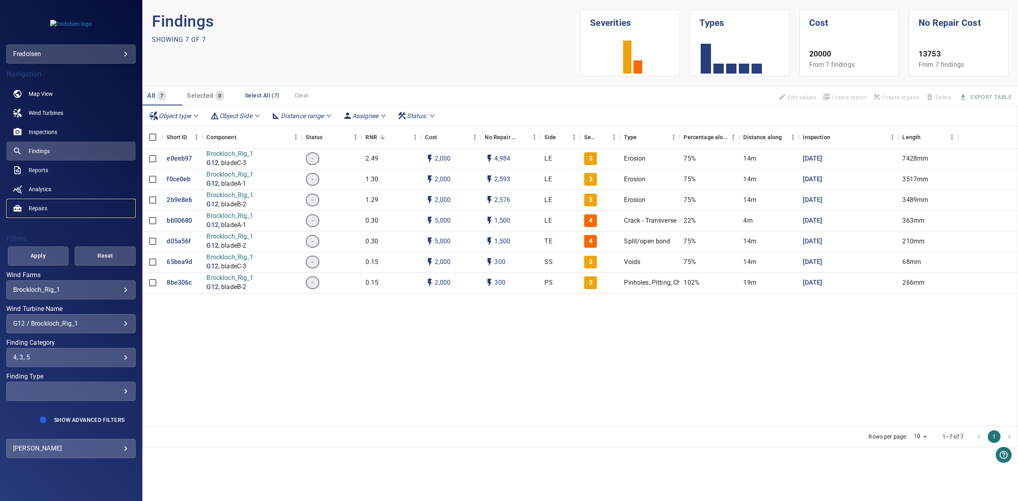
click at [46, 205] on span "Repairs" at bounding box center [38, 208] width 19 height 8
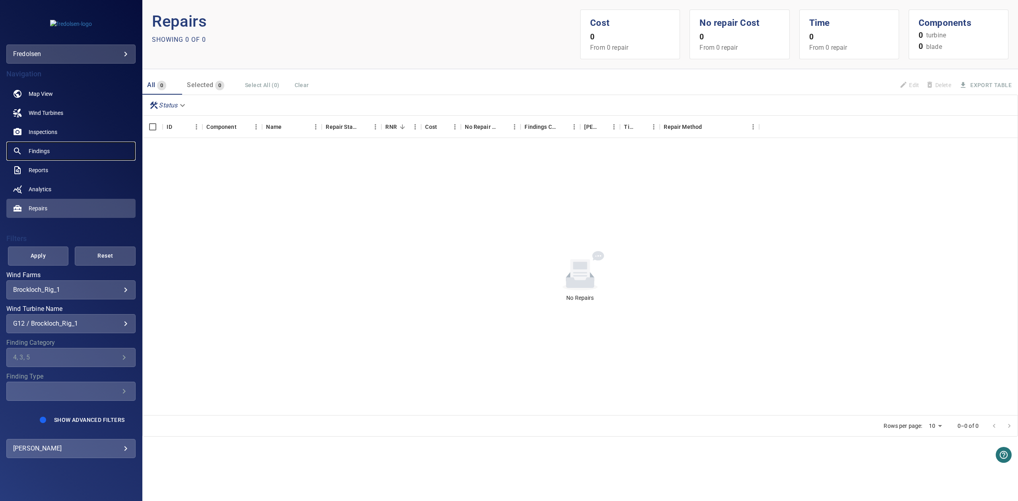
click at [52, 153] on link "Findings" at bounding box center [70, 151] width 129 height 19
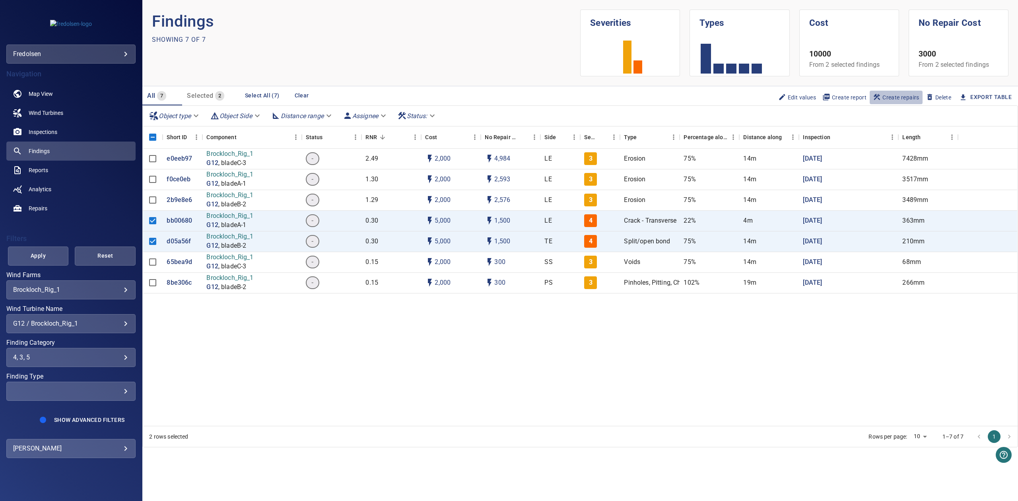
click at [905, 99] on span "Create repairs" at bounding box center [896, 97] width 47 height 9
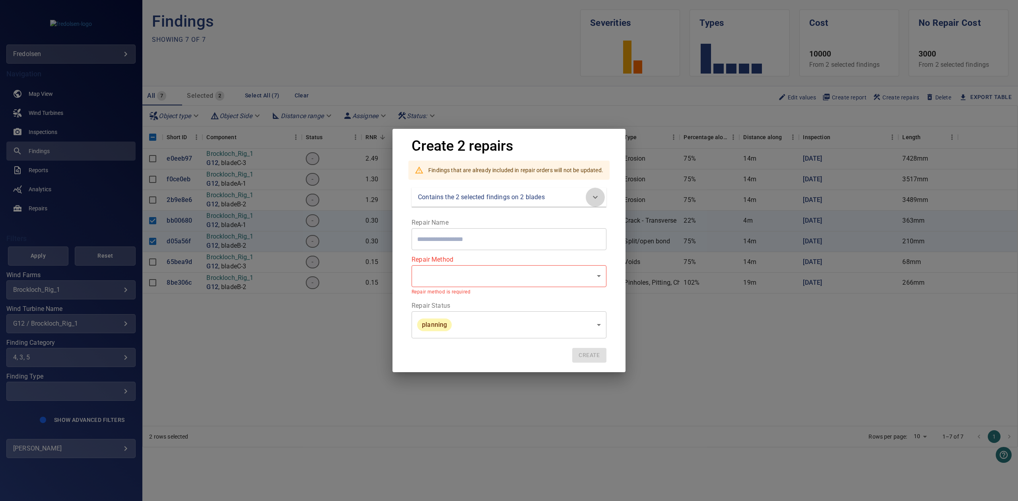
click at [598, 193] on icon at bounding box center [595, 197] width 10 height 10
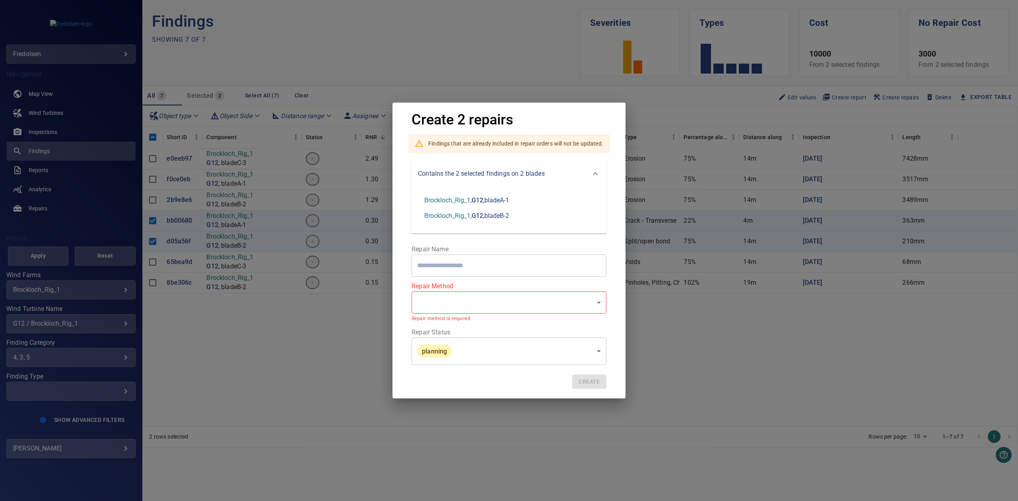
click at [595, 175] on icon at bounding box center [595, 174] width 10 height 10
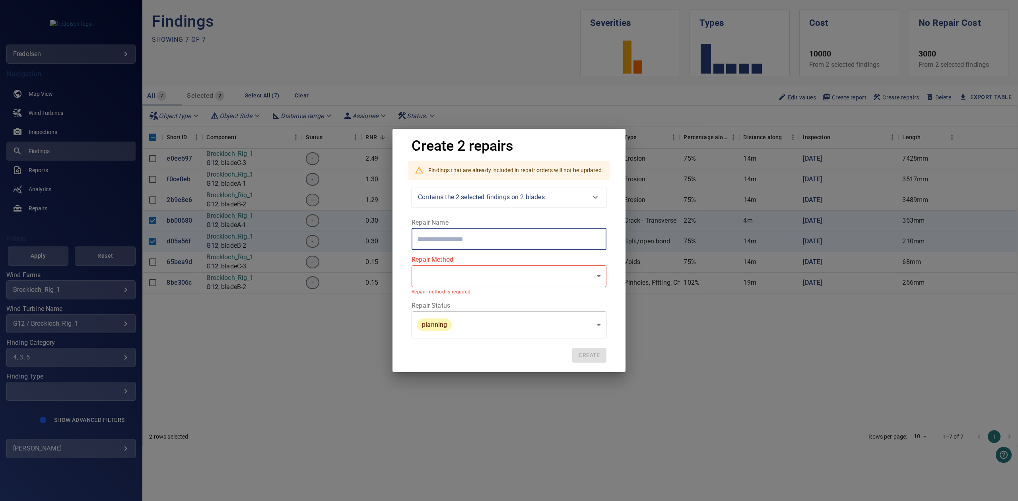
click at [519, 232] on input "text" at bounding box center [508, 239] width 195 height 22
drag, startPoint x: 519, startPoint y: 233, endPoint x: 519, endPoint y: 240, distance: 7.6
click at [519, 235] on input "text" at bounding box center [508, 239] width 195 height 22
type input "**********"
click at [508, 270] on body "**********" at bounding box center [509, 250] width 1018 height 501
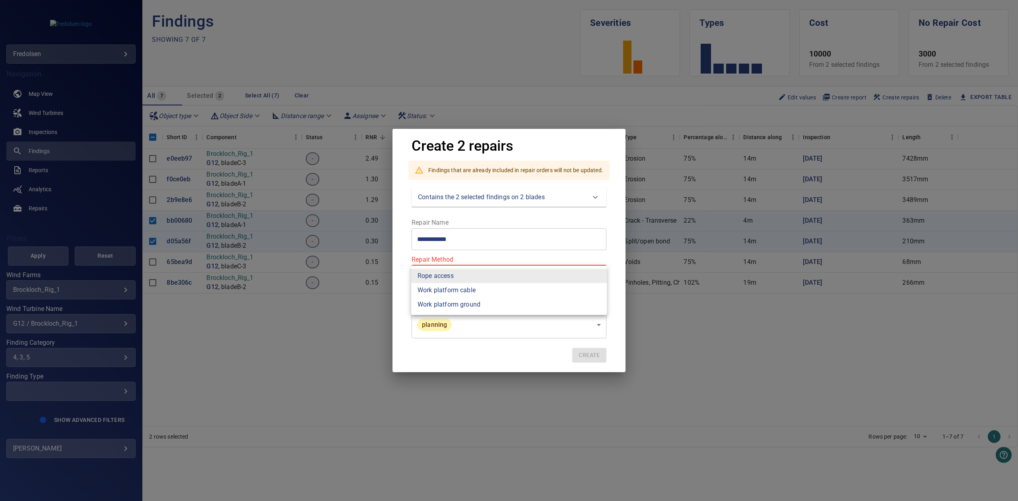
drag, startPoint x: 676, startPoint y: 320, endPoint x: 683, endPoint y: 324, distance: 8.2
click at [679, 323] on div at bounding box center [509, 250] width 1018 height 501
click at [683, 326] on div "**********" at bounding box center [509, 250] width 1018 height 501
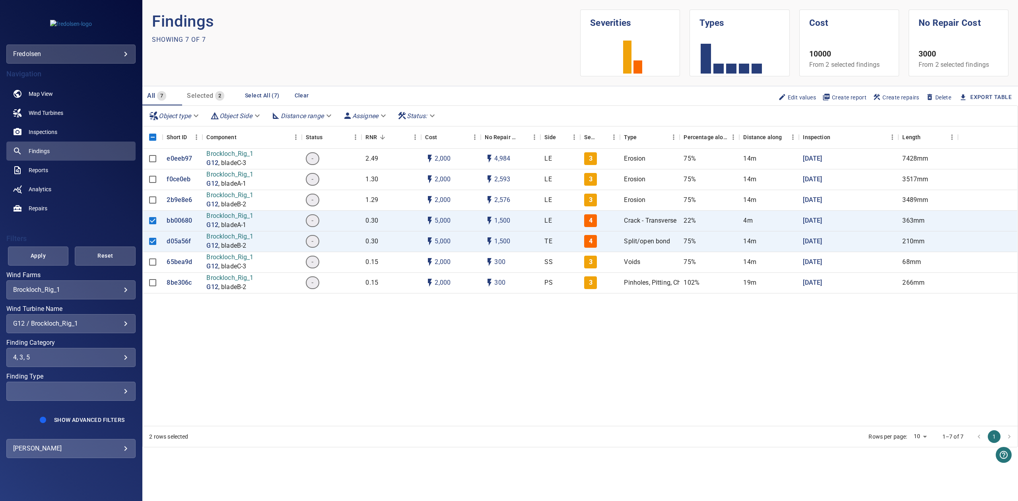
click at [189, 113] on body "**********" at bounding box center [509, 250] width 1018 height 501
click at [186, 118] on li "bladeA-1" at bounding box center [175, 116] width 58 height 14
type input "********"
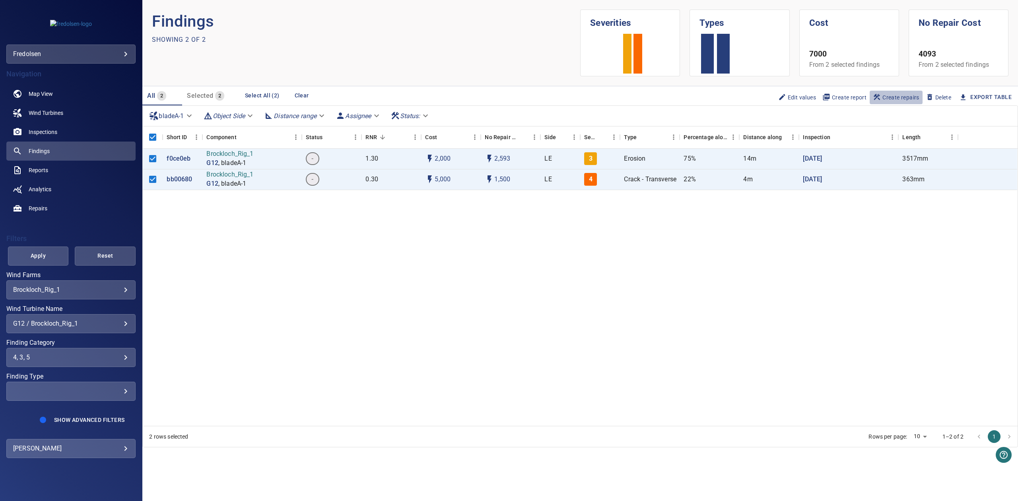
click at [893, 96] on span "Create repairs" at bounding box center [896, 97] width 47 height 9
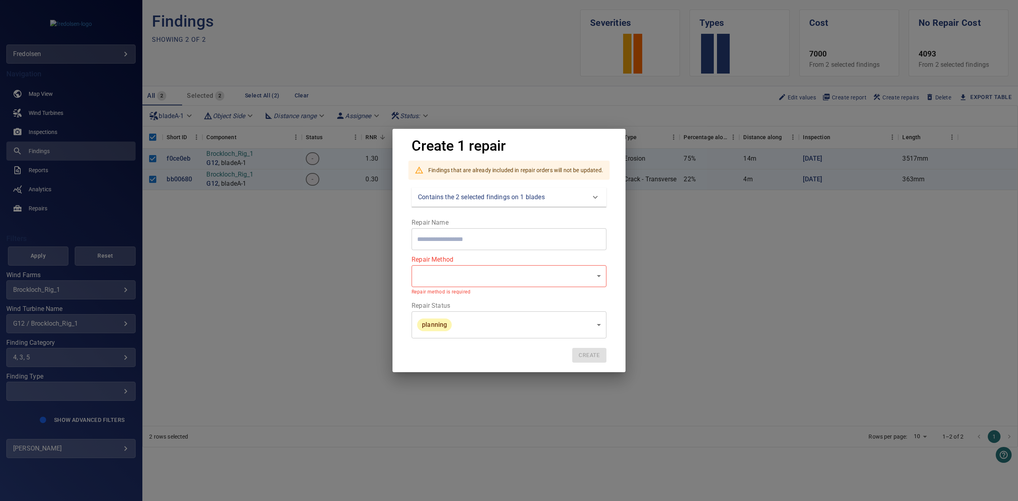
click at [536, 201] on p "Contains the 2 selected findings on 1 blades" at bounding box center [481, 197] width 127 height 10
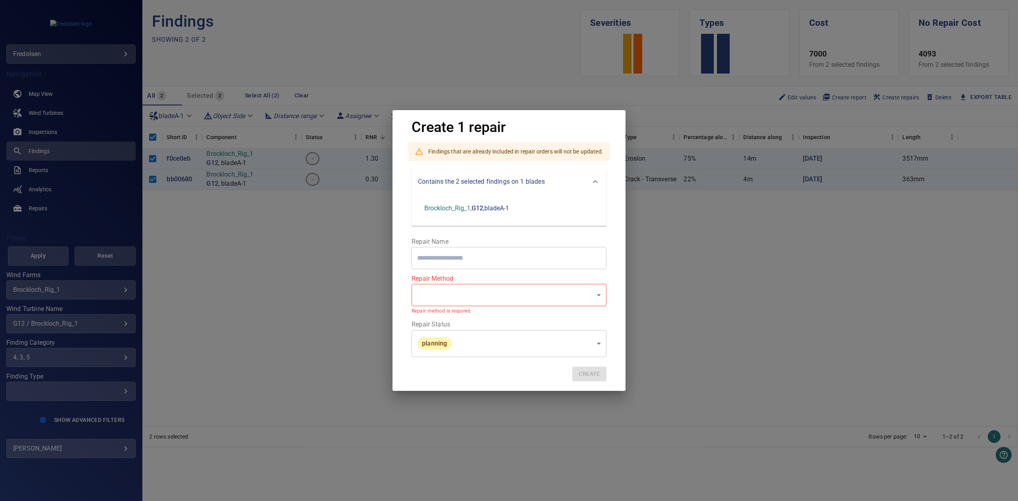
click at [667, 226] on div "Create 1 repair Findings that are already included in repair orders will not be…" at bounding box center [509, 250] width 1018 height 501
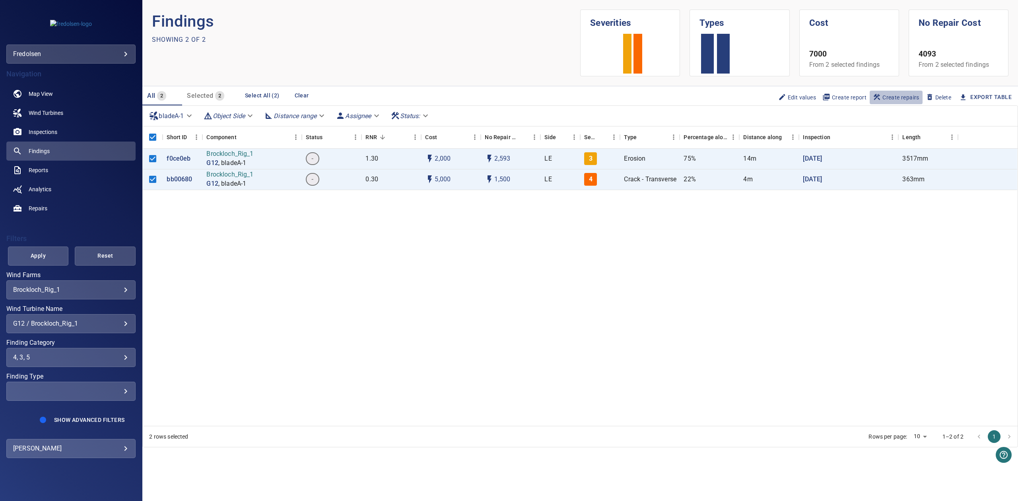
click at [880, 99] on icon "button" at bounding box center [877, 97] width 8 height 8
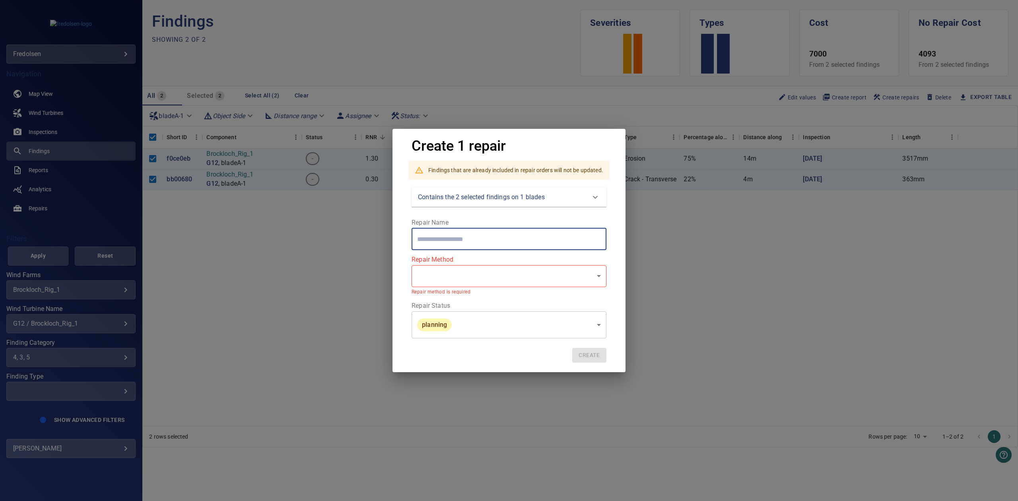
click at [479, 242] on input "text" at bounding box center [508, 239] width 195 height 22
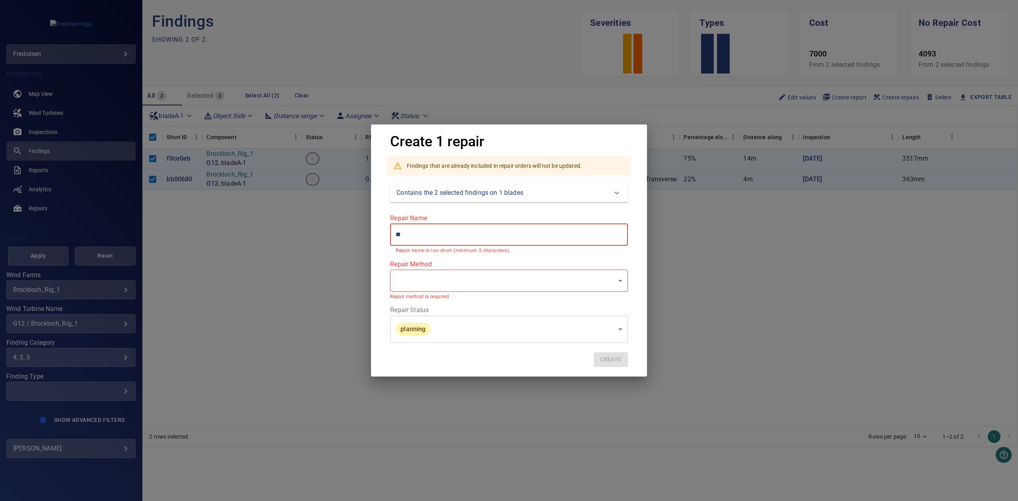
type input "*"
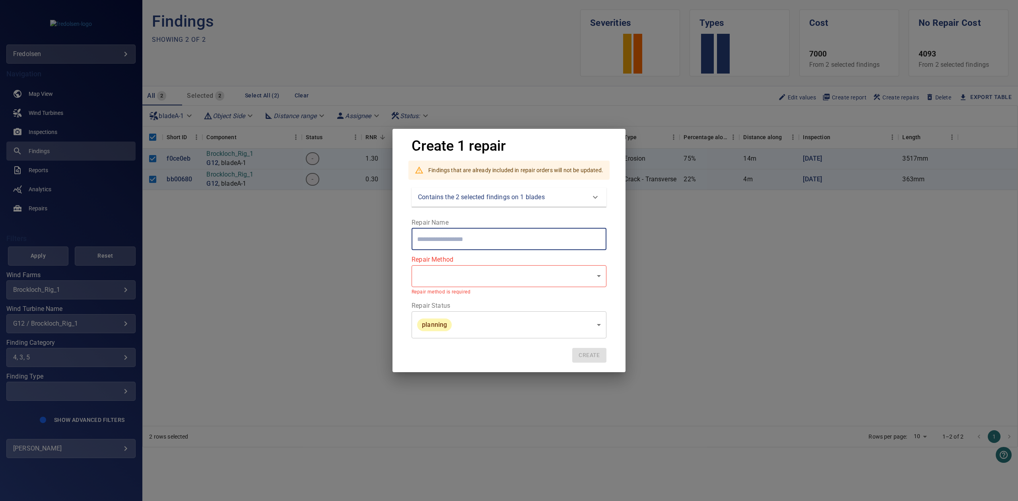
type input "*"
type input "**********"
click at [486, 270] on body "**********" at bounding box center [509, 250] width 1018 height 501
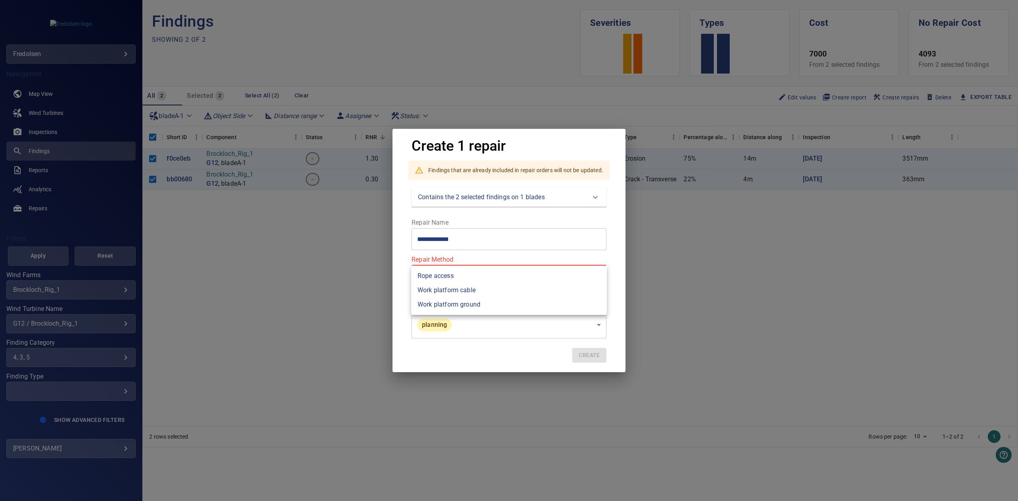
click at [477, 280] on li "Rope access" at bounding box center [509, 276] width 196 height 14
type input "**********"
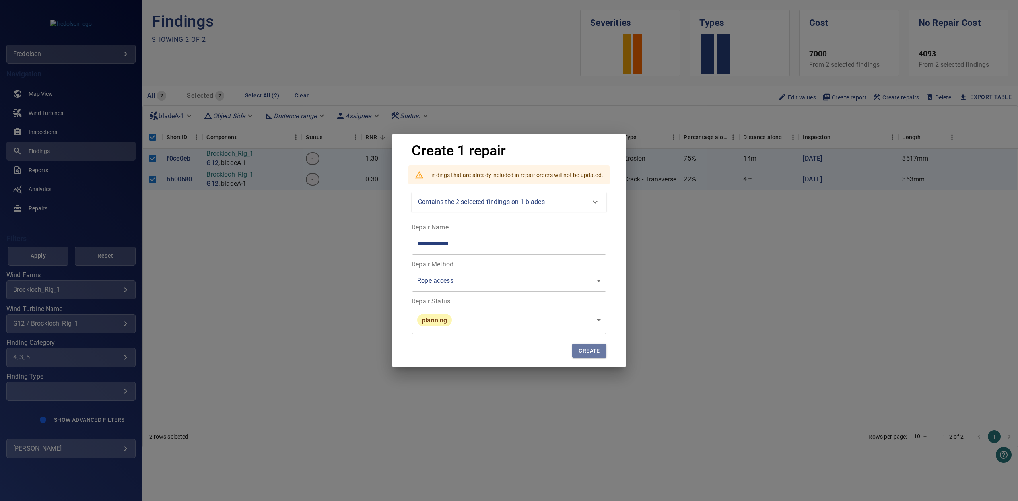
click at [582, 354] on span "Create" at bounding box center [588, 351] width 21 height 10
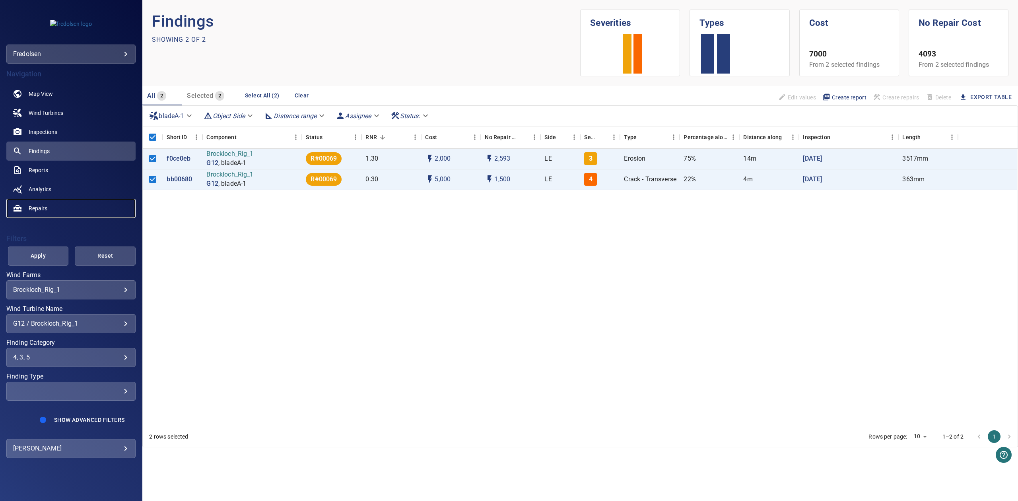
click at [54, 211] on link "Repairs" at bounding box center [70, 208] width 129 height 19
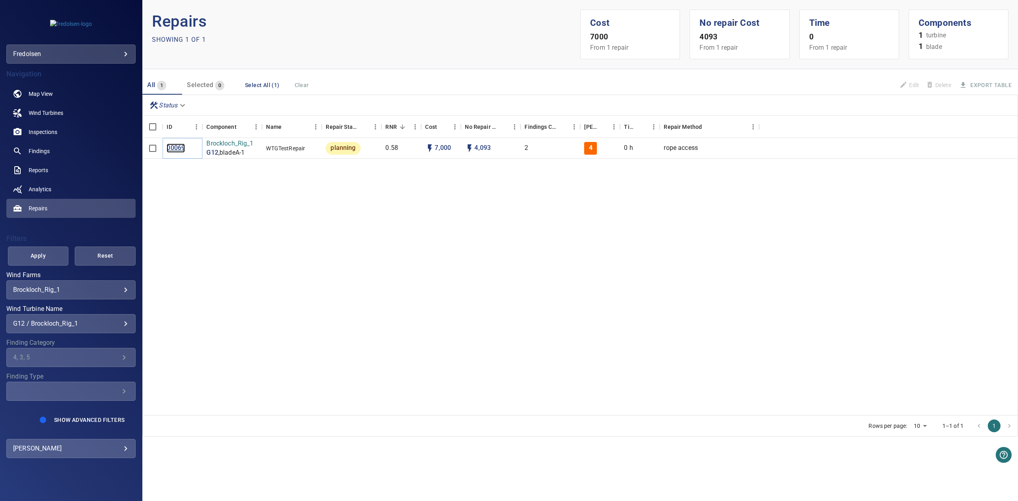
click at [178, 147] on p "00069" at bounding box center [176, 147] width 18 height 9
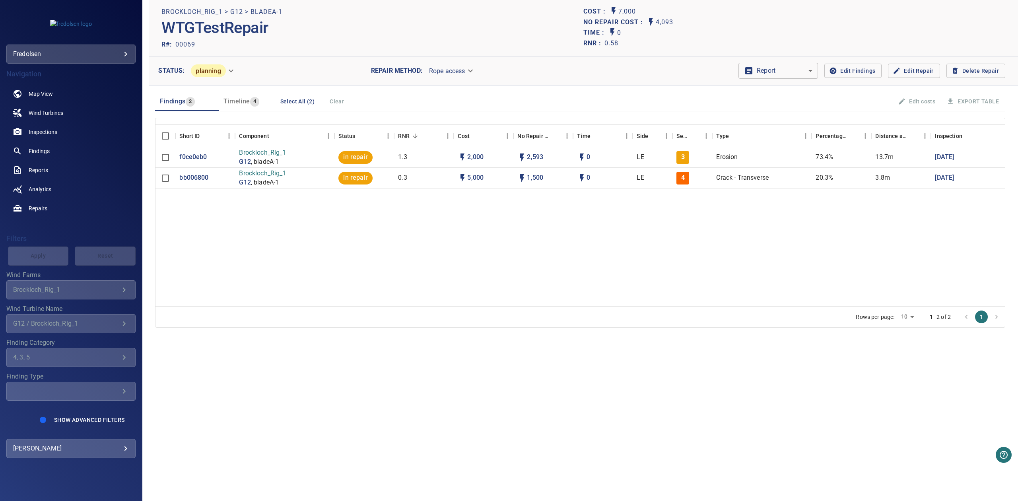
click at [356, 228] on div "f0ce0eb0 Brockloch_Rig_1 G12 , bladeA-1 in repair 1.3 2,000 2,593 0 LE 3 Erosio…" at bounding box center [579, 226] width 849 height 159
click at [51, 173] on link "Reports" at bounding box center [70, 170] width 129 height 19
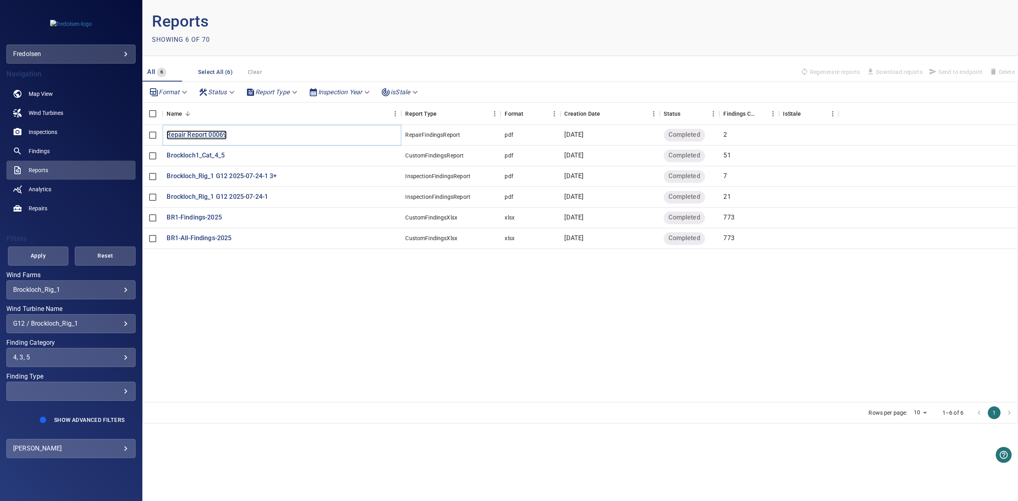
click at [205, 136] on p "Repair Report 00069" at bounding box center [197, 134] width 60 height 9
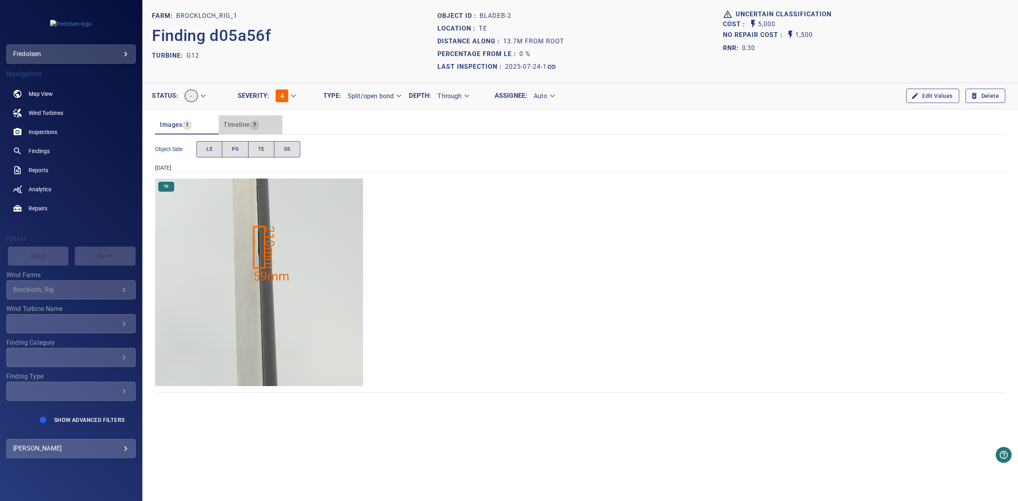
click at [236, 125] on span "Timeline" at bounding box center [236, 125] width 26 height 8
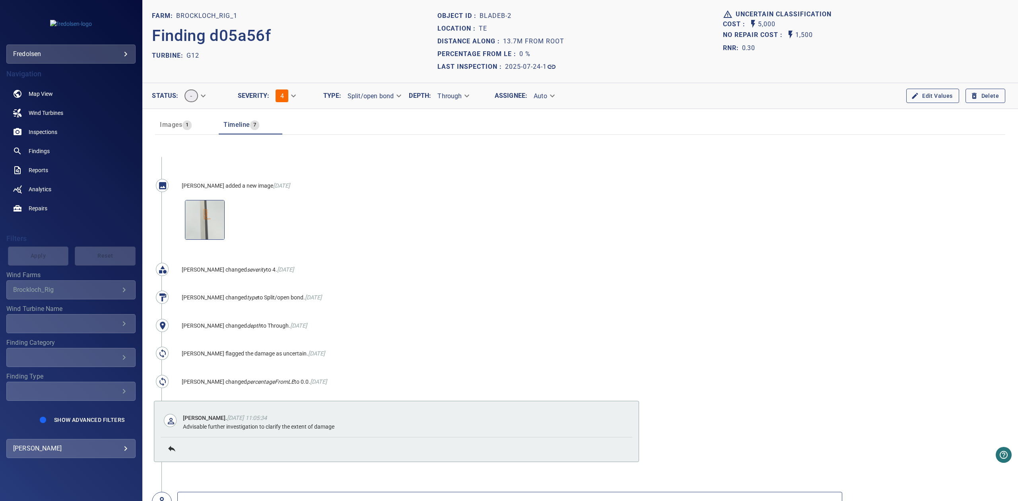
click at [167, 126] on span "Images" at bounding box center [171, 125] width 22 height 8
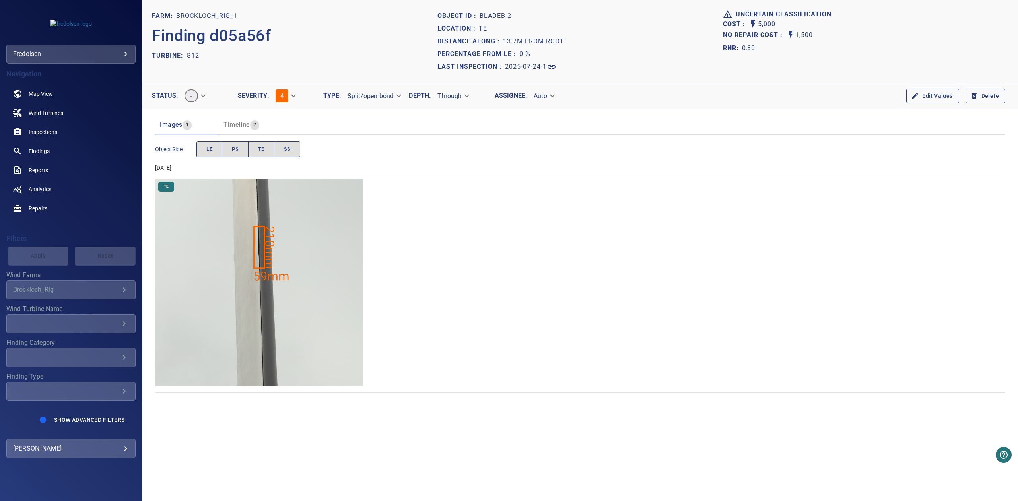
click at [176, 124] on span "Images" at bounding box center [171, 125] width 22 height 8
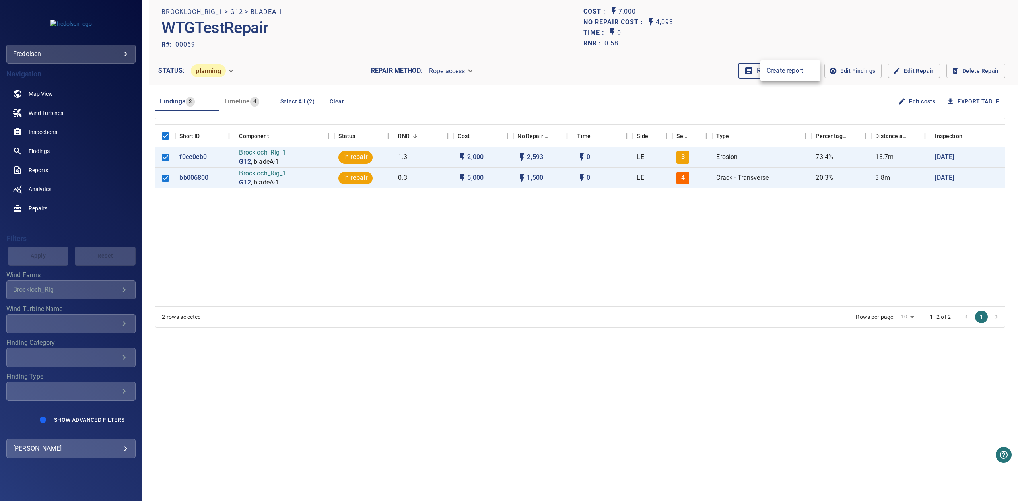
click at [802, 70] on body "**********" at bounding box center [509, 250] width 1018 height 501
click at [793, 72] on li "Create report" at bounding box center [790, 71] width 60 height 14
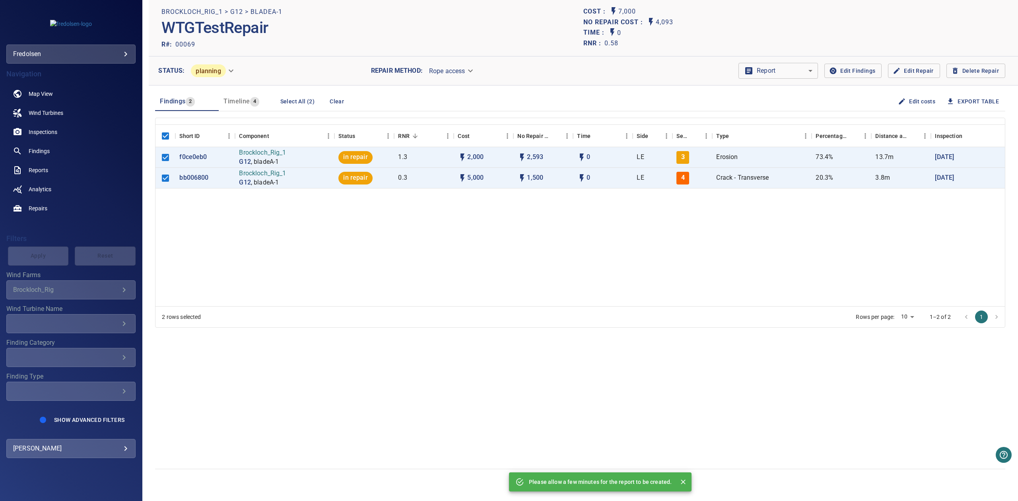
click at [646, 479] on p "Please allow a few minutes for the report to be created." at bounding box center [600, 482] width 143 height 8
click at [43, 171] on span "Reports" at bounding box center [38, 170] width 19 height 8
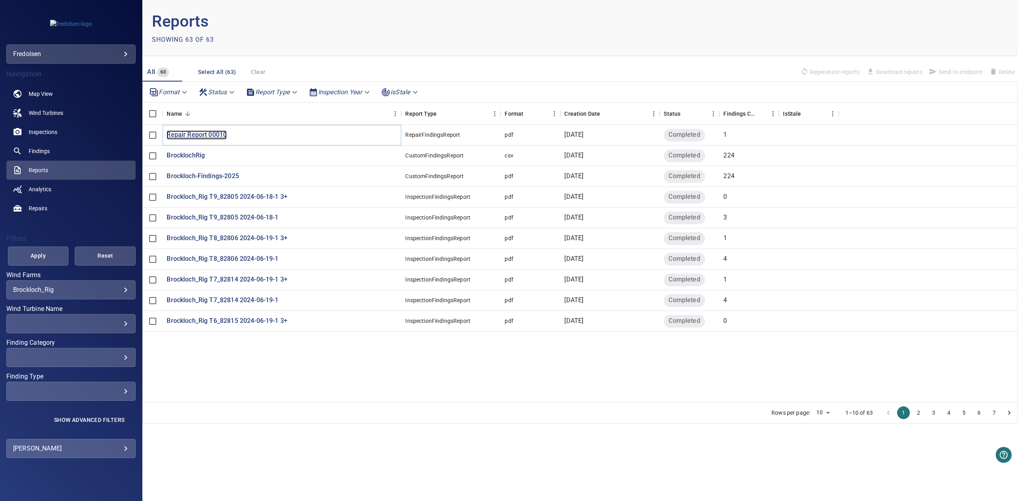
click at [216, 132] on p "Repair Report 00010" at bounding box center [197, 134] width 60 height 9
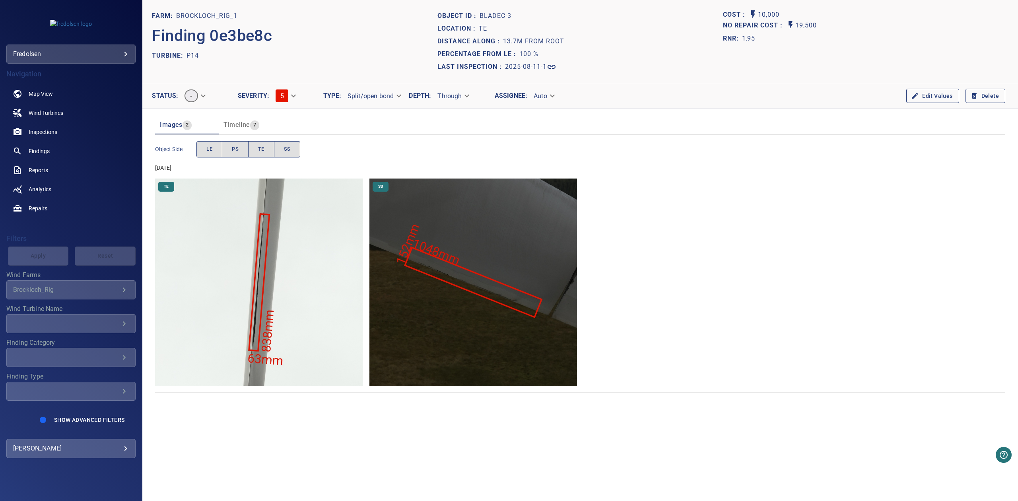
click at [261, 121] on span "Timeline 7" at bounding box center [250, 124] width 54 height 11
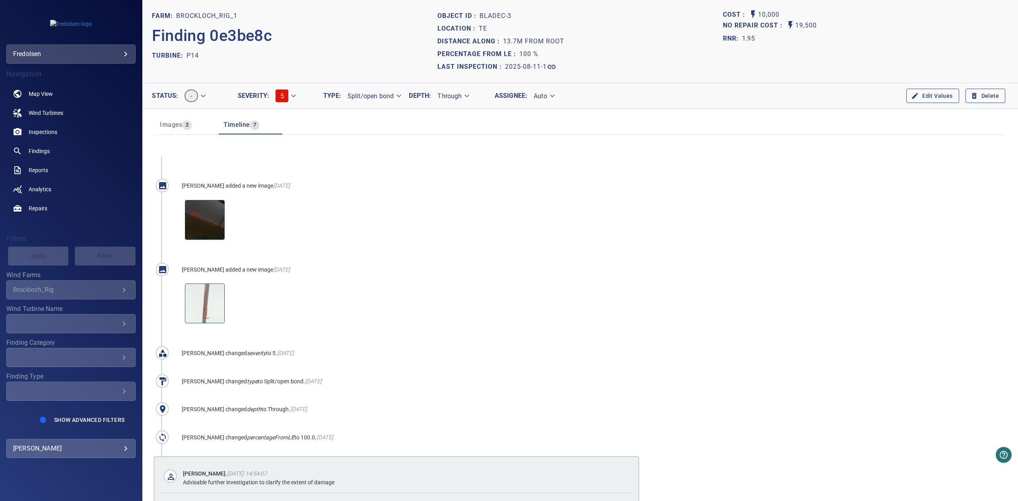
click at [176, 128] on span "Images" at bounding box center [171, 125] width 22 height 8
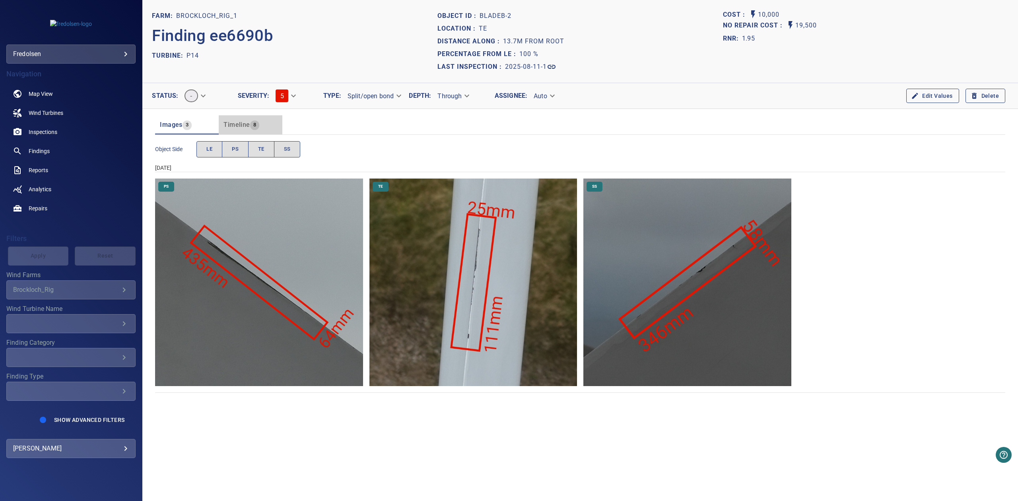
click at [247, 122] on span "Timeline" at bounding box center [236, 125] width 26 height 8
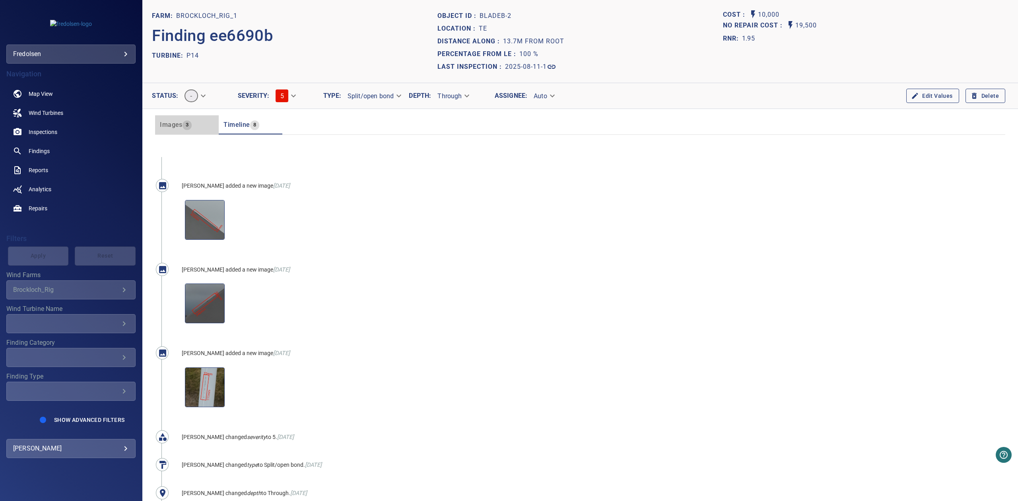
click at [190, 122] on span "3" at bounding box center [186, 124] width 9 height 9
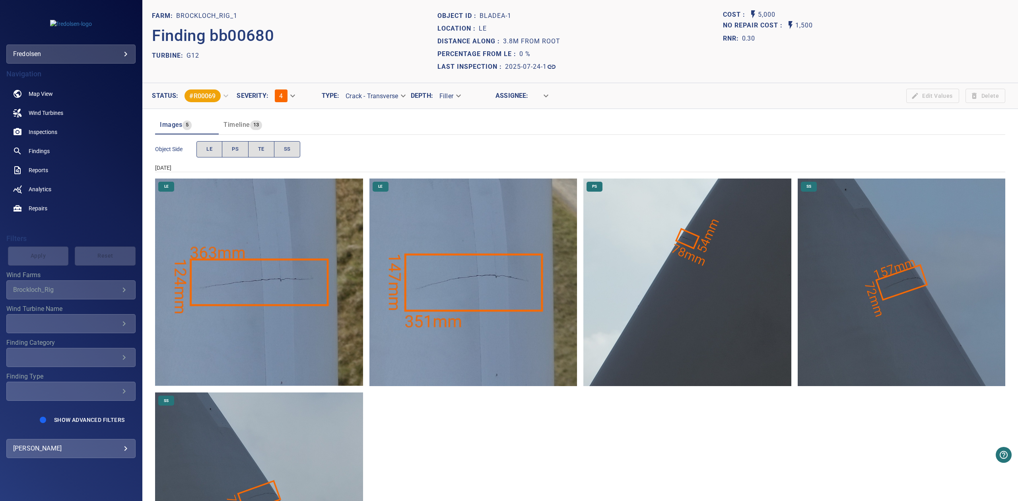
click at [447, 94] on body "**********" at bounding box center [509, 250] width 1018 height 501
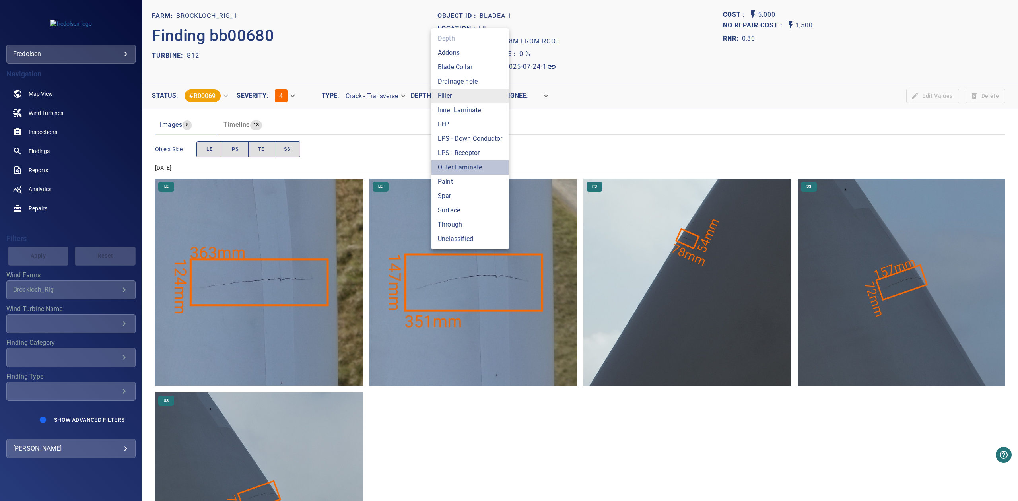
click at [473, 167] on li "Outer Laminate" at bounding box center [469, 167] width 77 height 14
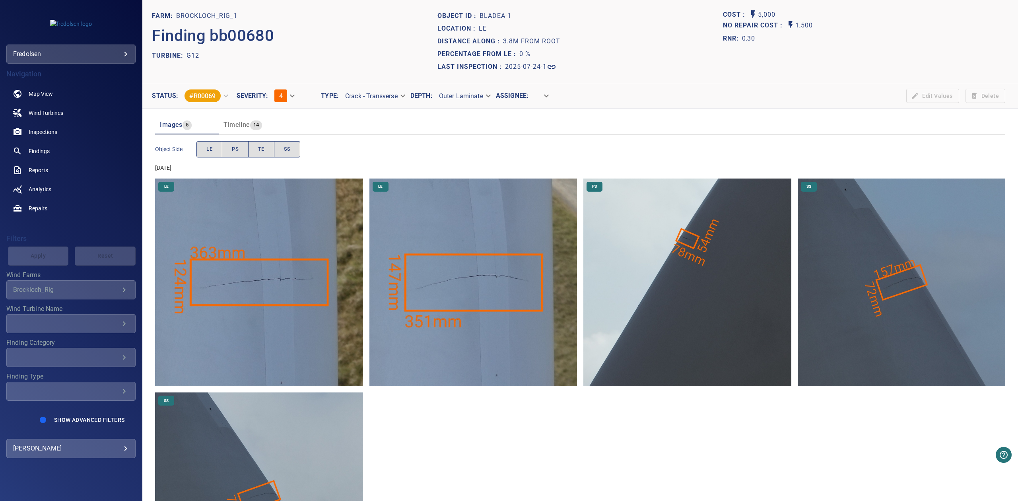
click at [463, 123] on header "Images 5 Timeline 14" at bounding box center [580, 124] width 850 height 19
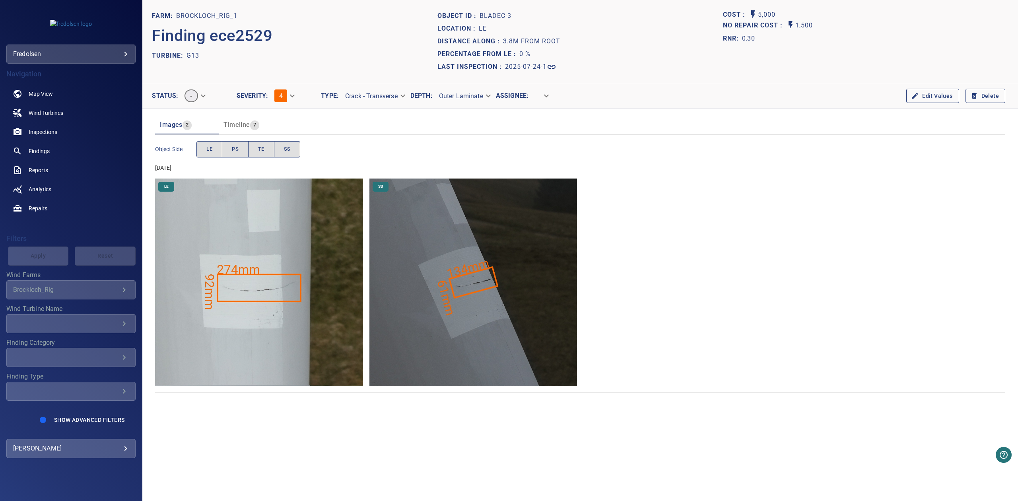
click at [101, 51] on body "**********" at bounding box center [509, 250] width 1018 height 501
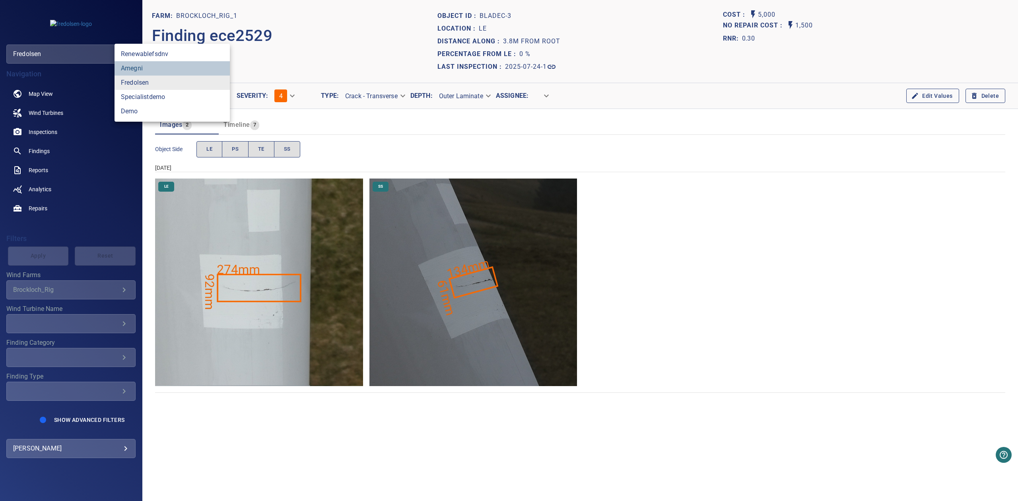
click at [140, 67] on link "amegni" at bounding box center [171, 68] width 115 height 14
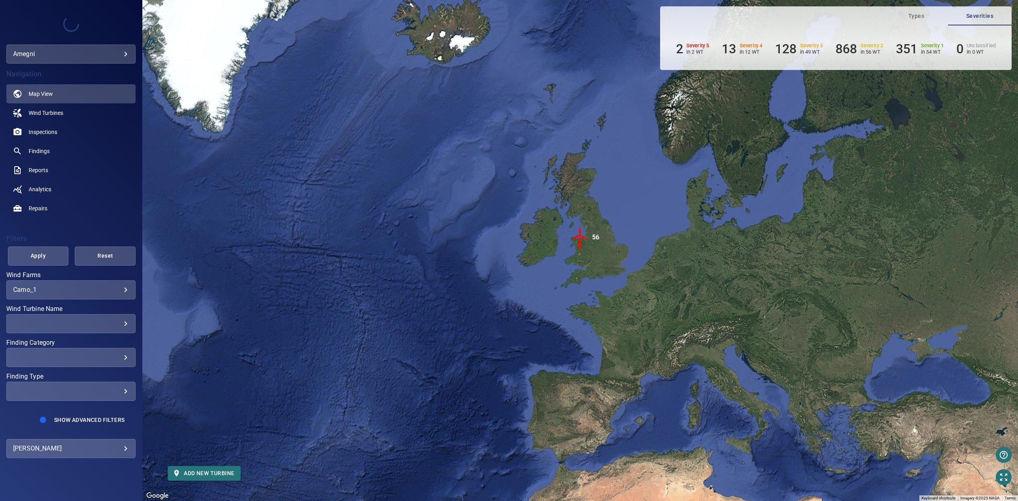
click at [63, 360] on div "​" at bounding box center [71, 357] width 116 height 8
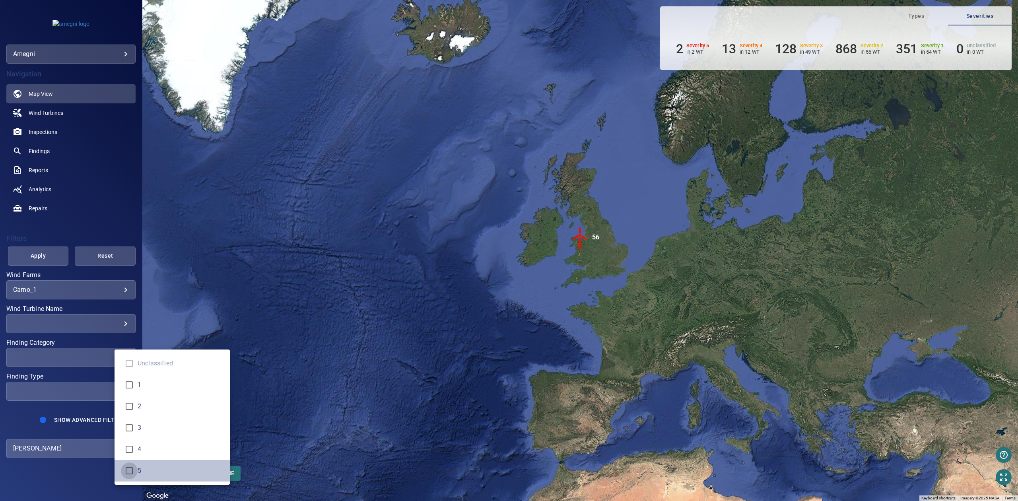
type input "*"
drag, startPoint x: 49, startPoint y: 270, endPoint x: 52, endPoint y: 266, distance: 4.6
click at [50, 268] on div "Finding Category" at bounding box center [509, 250] width 1018 height 501
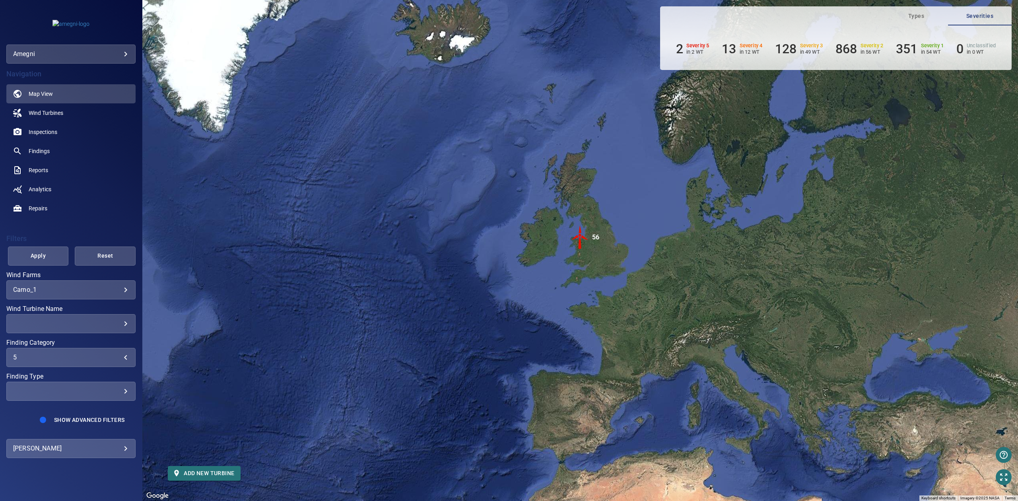
click at [54, 259] on span "Apply" at bounding box center [38, 256] width 41 height 10
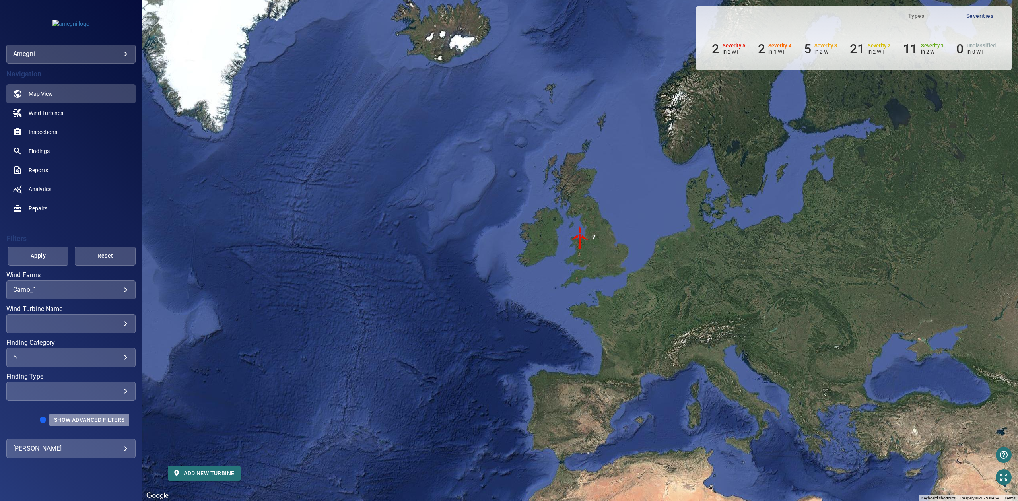
click at [80, 422] on span "Show Advanced Filters" at bounding box center [89, 420] width 70 height 6
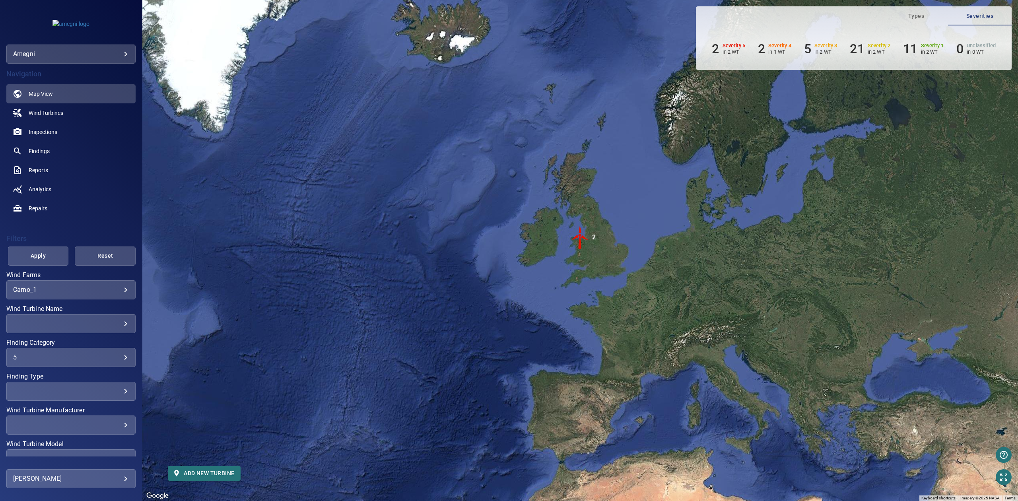
scroll to position [78, 0]
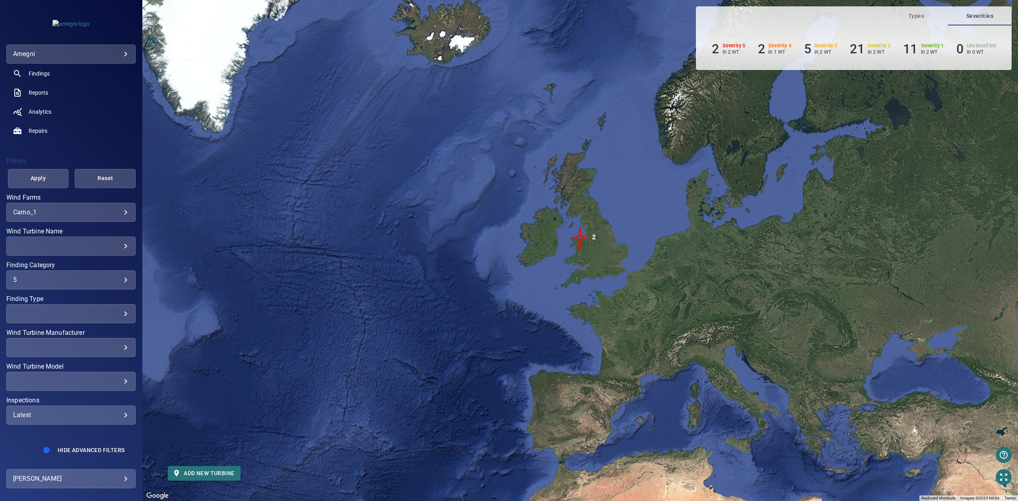
click at [72, 419] on div "Latest ****** ​" at bounding box center [70, 414] width 129 height 19
type input "****"
click at [49, 185] on div "Inspections" at bounding box center [509, 250] width 1018 height 501
click at [47, 181] on span "Apply" at bounding box center [38, 178] width 41 height 10
click at [47, 73] on span "Findings" at bounding box center [39, 74] width 21 height 8
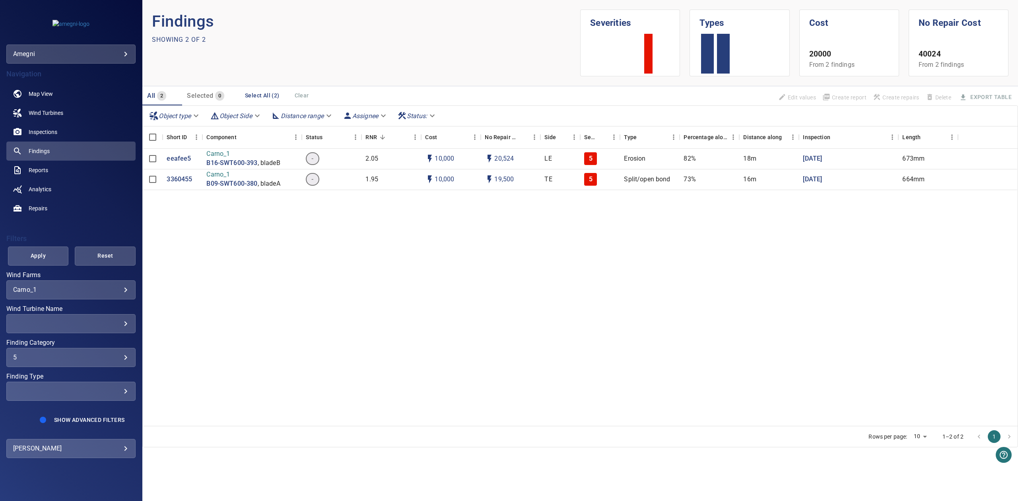
click at [106, 355] on div "5" at bounding box center [71, 357] width 116 height 8
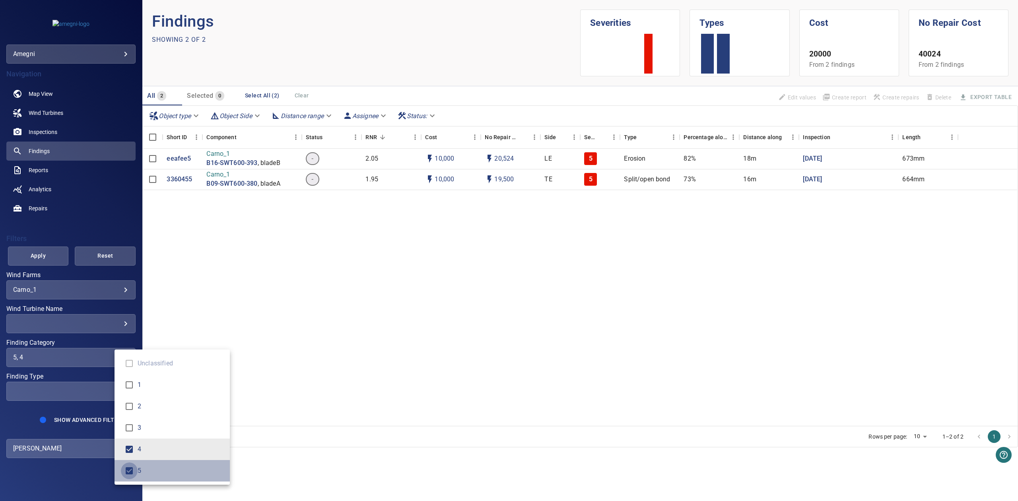
type input "*"
click at [40, 254] on div "Finding Category" at bounding box center [509, 250] width 1018 height 501
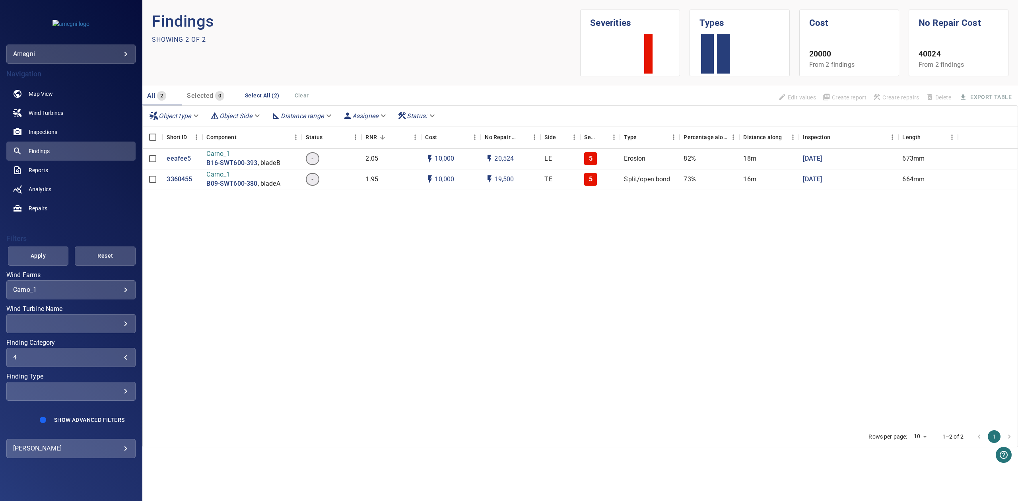
click at [41, 254] on span "Apply" at bounding box center [38, 256] width 41 height 10
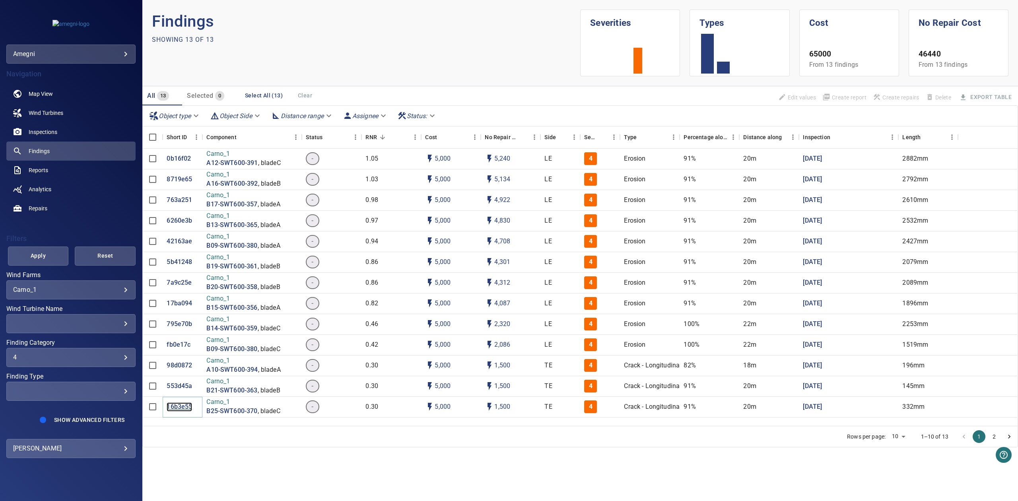
drag, startPoint x: 183, startPoint y: 402, endPoint x: 181, endPoint y: 406, distance: 4.1
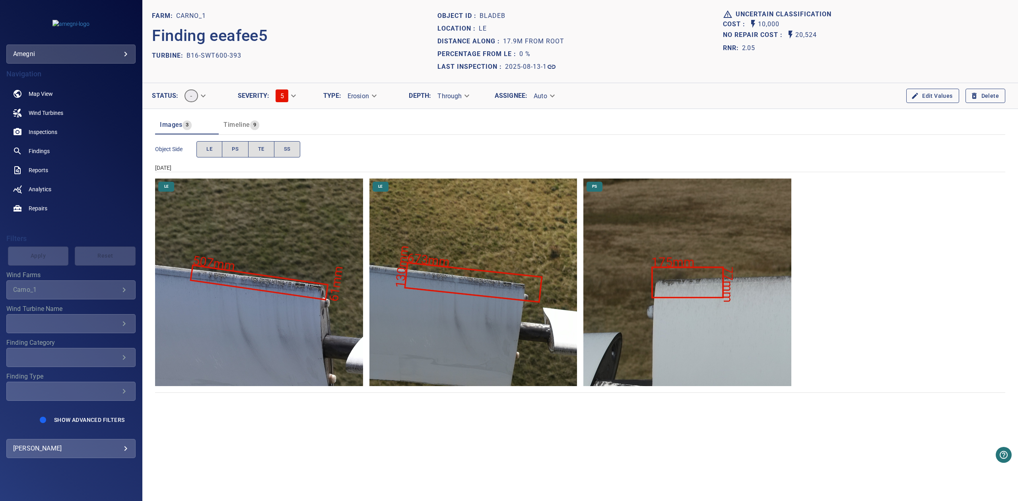
click at [315, 331] on img "Carno_1/B16-SWT600-393/2025-08-13-1/2025-08-13-1/image122wp134.jpg" at bounding box center [258, 281] width 207 height 207
drag, startPoint x: 240, startPoint y: 56, endPoint x: 185, endPoint y: 54, distance: 55.3
click at [185, 54] on div "TURBINE: B16-SWT600-393" at bounding box center [294, 55] width 285 height 13
copy div "B16-SWT600-393"
click at [336, 64] on section "FARM: Carno_1 Finding eeafee5 TURBINE: B16-SWT600-393" at bounding box center [294, 42] width 285 height 64
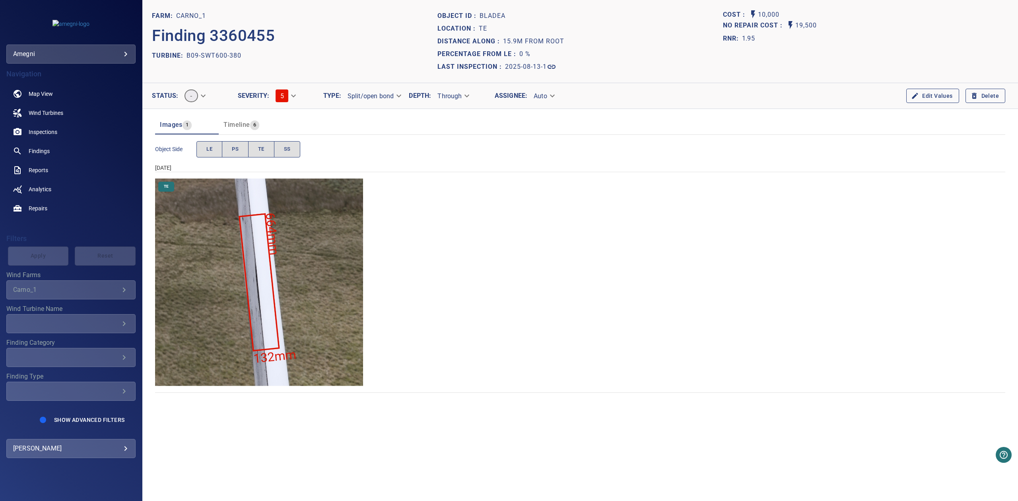
click at [597, 205] on div "TE" at bounding box center [580, 281] width 850 height 207
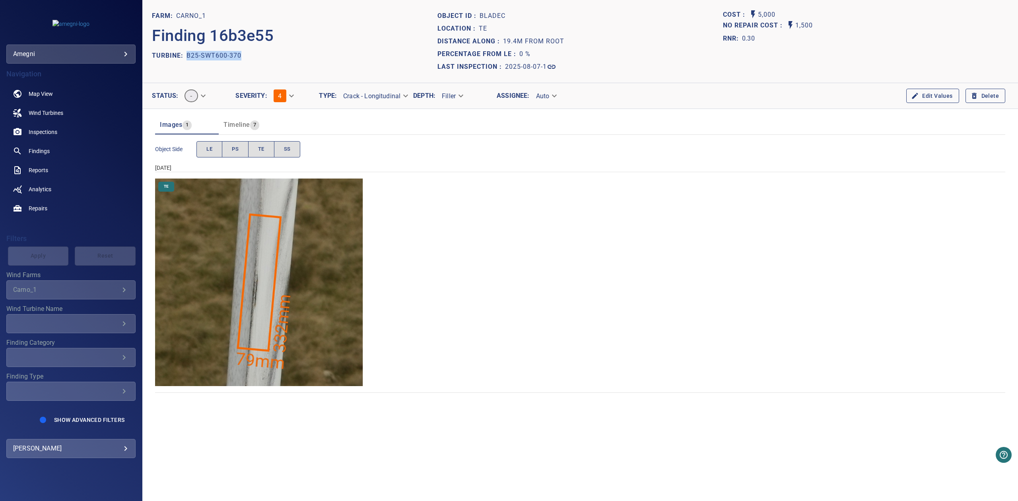
drag, startPoint x: 240, startPoint y: 58, endPoint x: 186, endPoint y: 54, distance: 53.8
click at [186, 54] on p "B25-SWT600-370" at bounding box center [213, 56] width 55 height 10
copy p "B25-SWT600-370"
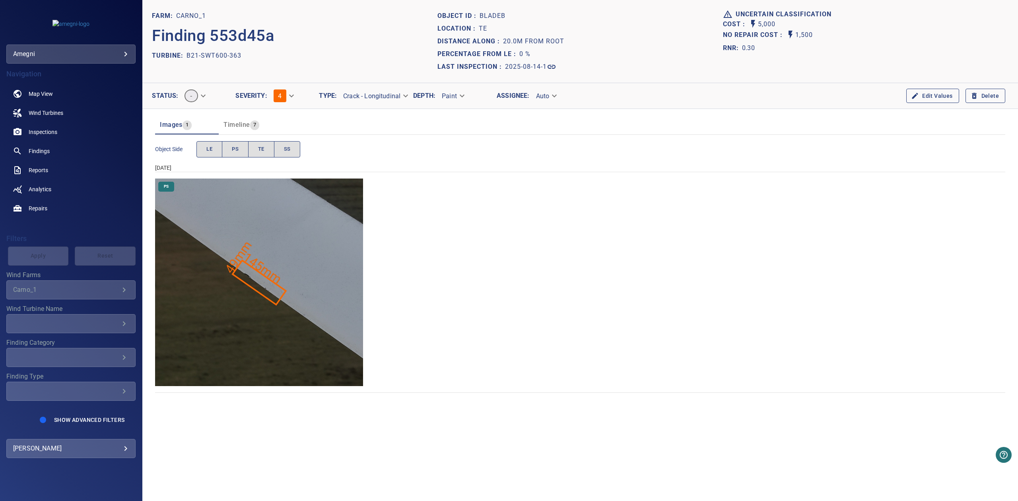
click at [243, 123] on span "Timeline" at bounding box center [236, 125] width 26 height 8
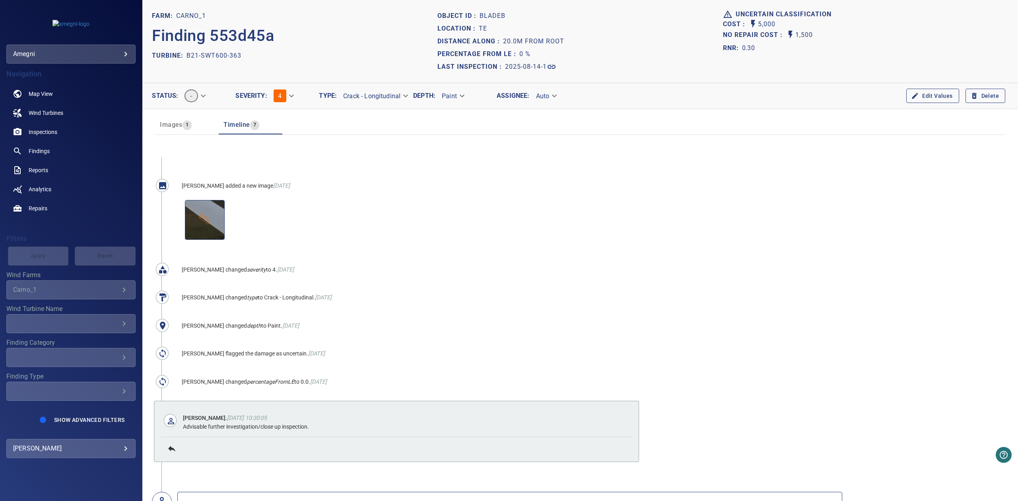
click at [176, 128] on span "Images" at bounding box center [171, 125] width 22 height 8
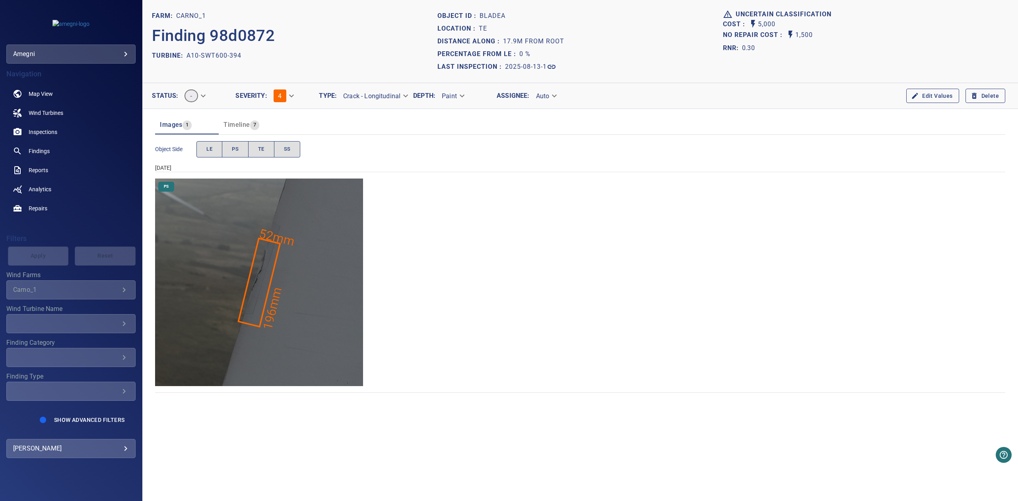
click at [568, 15] on div "Object ID : bladeA" at bounding box center [579, 16] width 285 height 13
drag, startPoint x: 209, startPoint y: 58, endPoint x: 187, endPoint y: 58, distance: 22.3
click at [187, 58] on div "TURBINE: A10-SWT600-394" at bounding box center [294, 55] width 285 height 13
copy p "A10-SWT600-394"
click at [391, 60] on div "TURBINE: A10-SWT600-394" at bounding box center [294, 55] width 285 height 13
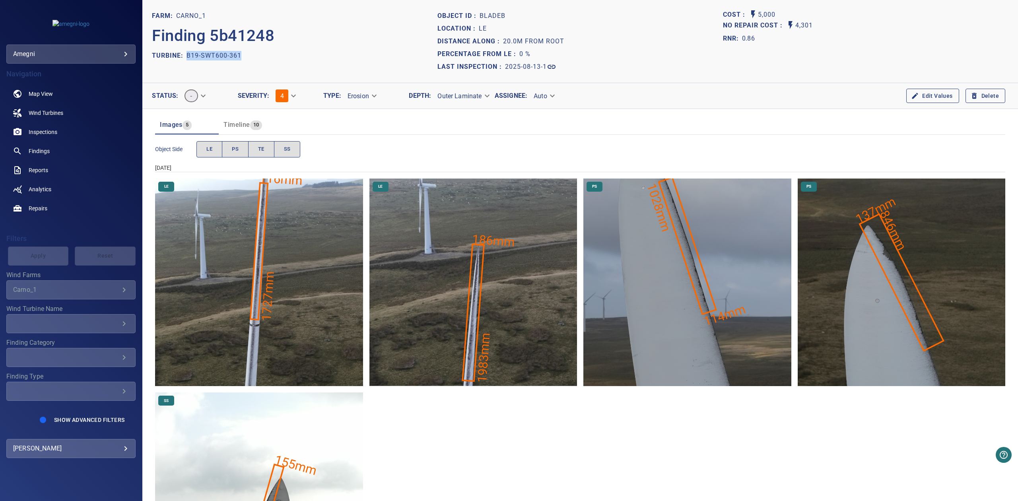
drag, startPoint x: 245, startPoint y: 53, endPoint x: 185, endPoint y: 55, distance: 60.0
click at [185, 55] on div "TURBINE: B19-SWT600-361" at bounding box center [294, 55] width 285 height 13
copy div "B19-SWT600-361"
click at [353, 62] on section "FARM: Carno_1 Finding 5b41248 TURBINE: B19-SWT600-361" at bounding box center [294, 42] width 285 height 64
